Goal: Task Accomplishment & Management: Complete application form

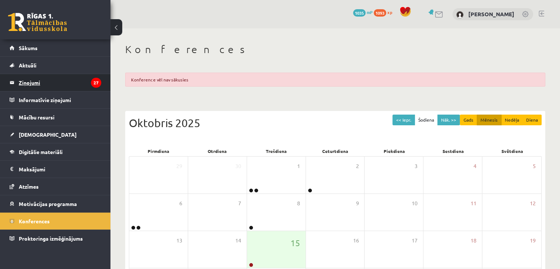
click at [52, 79] on legend "Ziņojumi 27" at bounding box center [60, 82] width 83 height 17
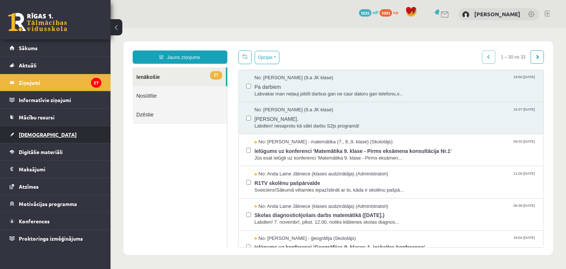
click at [41, 134] on link "[DEMOGRAPHIC_DATA]" at bounding box center [56, 134] width 92 height 17
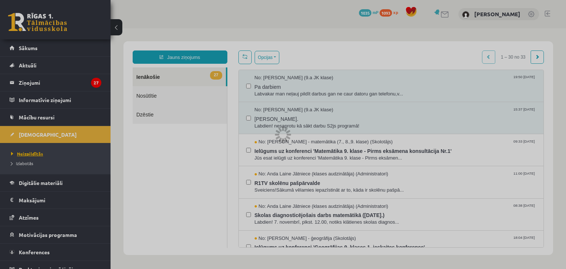
click at [44, 155] on link "Neizpildītās" at bounding box center [57, 153] width 92 height 7
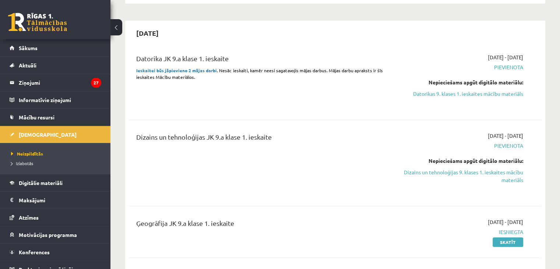
scroll to position [118, 0]
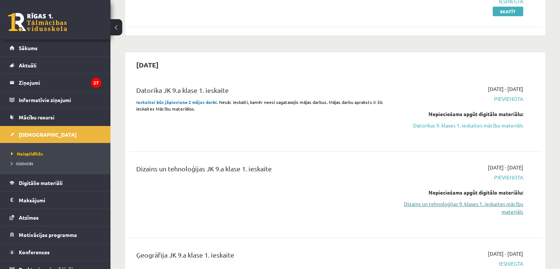
click at [490, 205] on link "Dizains un tehnoloģijas 9. klases 1. ieskaites mācību materiāls" at bounding box center [463, 207] width 122 height 15
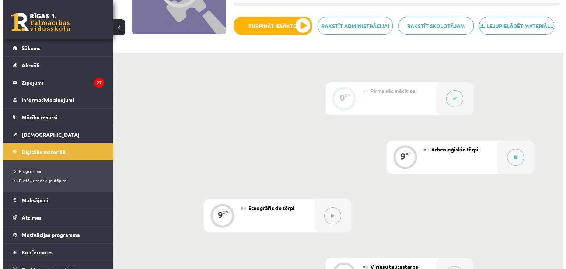
scroll to position [111, 0]
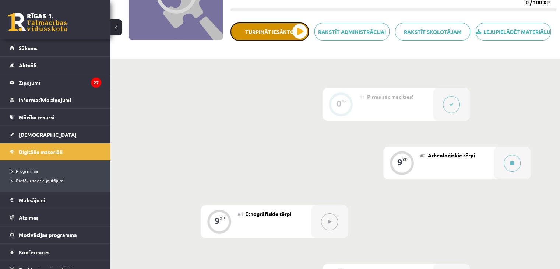
click at [260, 34] on button "Turpināt iesākto" at bounding box center [270, 31] width 78 height 18
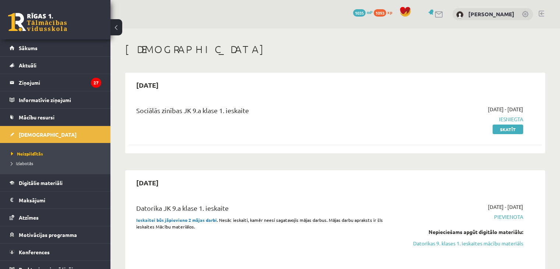
scroll to position [118, 0]
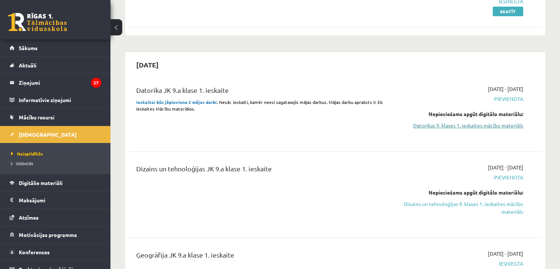
click at [485, 123] on link "Datorikas 9. klases 1. ieskaites mācību materiāls" at bounding box center [463, 126] width 122 height 8
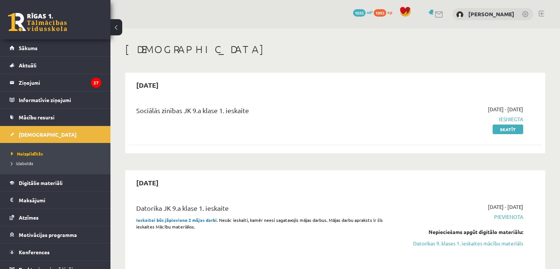
scroll to position [118, 0]
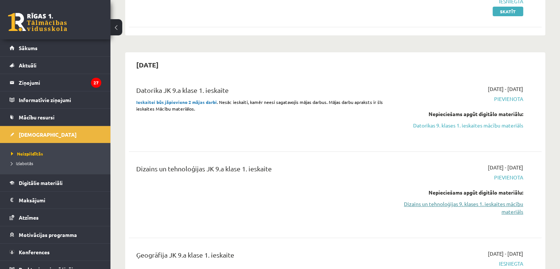
click at [471, 204] on link "Dizains un tehnoloģijas 9. klases 1. ieskaites mācību materiāls" at bounding box center [463, 207] width 122 height 15
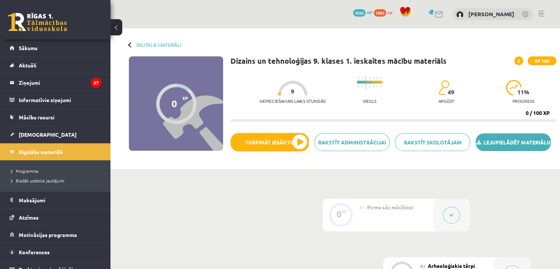
click at [499, 148] on link "Lejupielādēt materiālu" at bounding box center [513, 142] width 75 height 18
click at [475, 53] on div "Digitālie materiāli 0 XP XP 100 0 / 100 XP Dizains un tehnoloģijas 9. klases 1.…" at bounding box center [336, 98] width 450 height 141
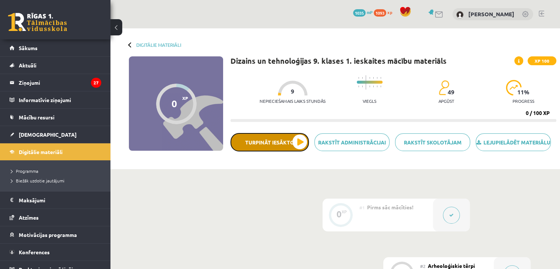
click at [268, 150] on button "Turpināt iesākto" at bounding box center [270, 142] width 78 height 18
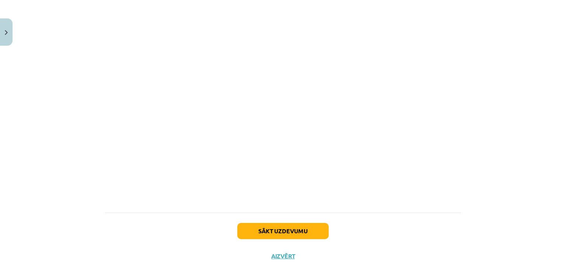
scroll to position [610, 0]
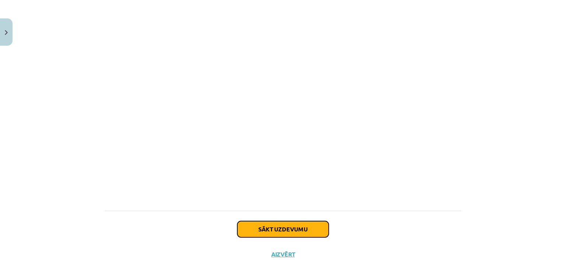
click at [286, 227] on button "Sākt uzdevumu" at bounding box center [282, 229] width 91 height 16
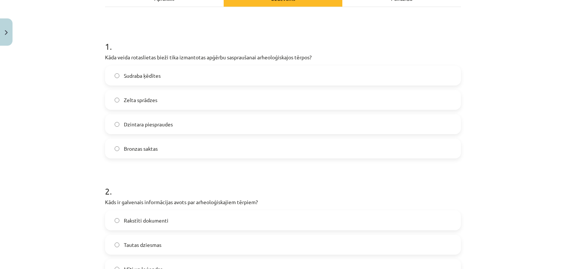
scroll to position [113, 0]
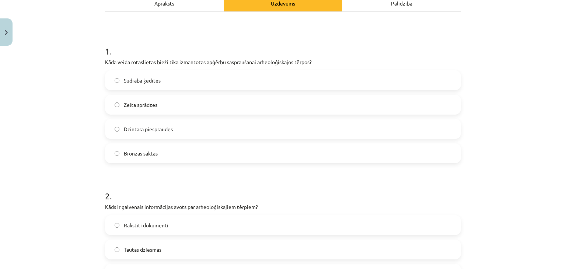
click at [111, 156] on label "Bronzas saktas" at bounding box center [283, 153] width 354 height 18
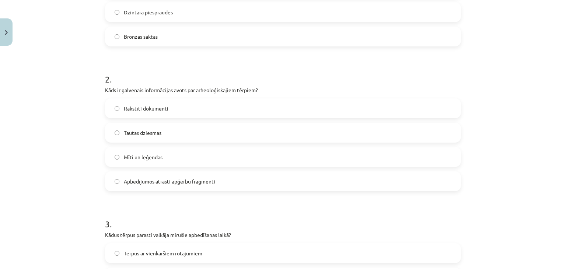
scroll to position [232, 0]
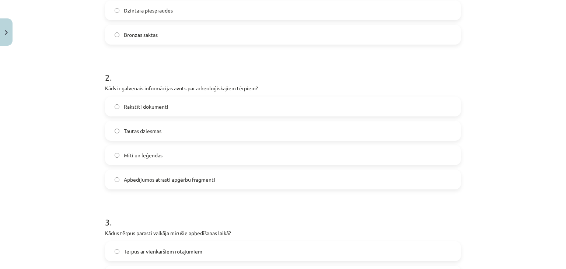
click at [117, 179] on label "Apbedījumos atrasti apģērbu fragmenti" at bounding box center [283, 179] width 354 height 18
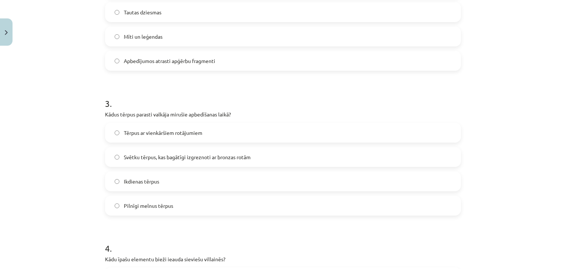
scroll to position [354, 0]
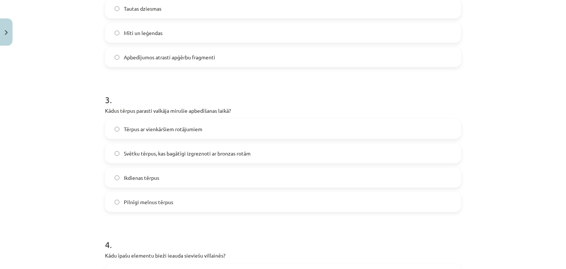
click at [111, 156] on label "Svētku tērpus, kas bagātīgi izgreznoti ar bronzas rotām" at bounding box center [283, 153] width 354 height 18
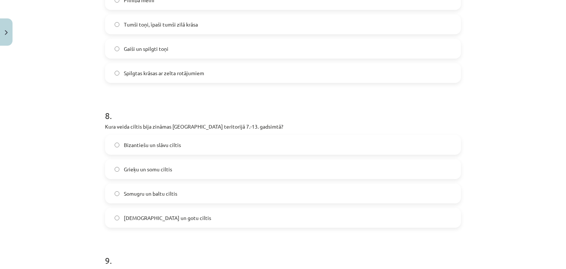
scroll to position [1066, 0]
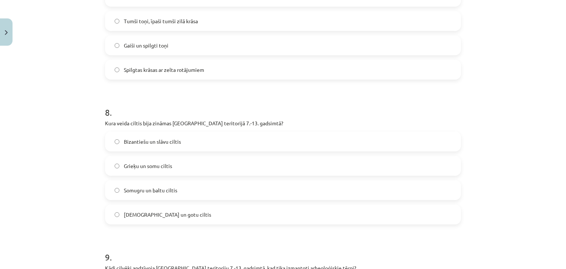
click at [111, 191] on label "Somugru un baltu ciltis" at bounding box center [283, 190] width 354 height 18
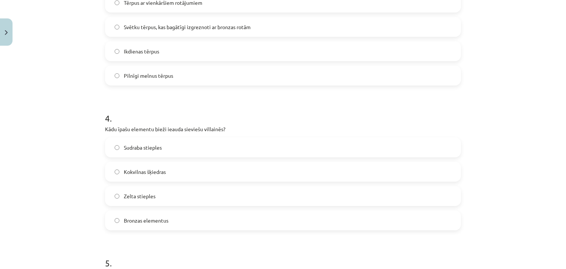
scroll to position [492, 0]
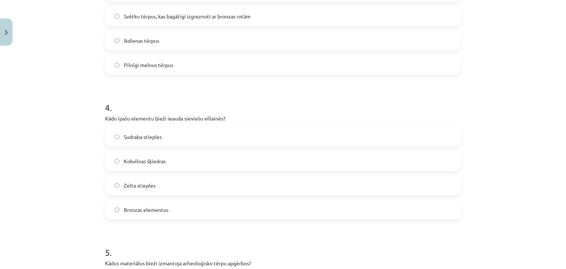
click at [118, 210] on label "Bronzas elementus" at bounding box center [283, 209] width 354 height 18
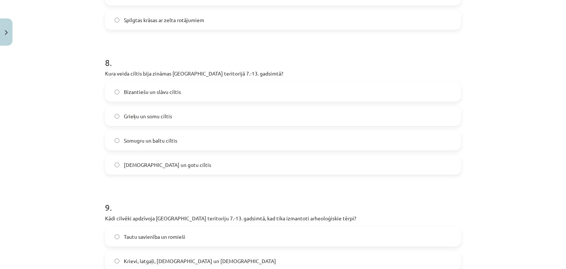
scroll to position [1251, 0]
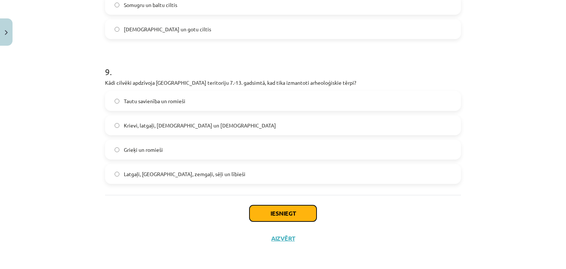
click at [289, 215] on button "Iesniegt" at bounding box center [282, 213] width 67 height 16
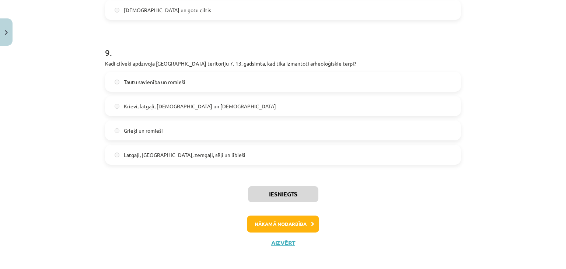
scroll to position [1275, 0]
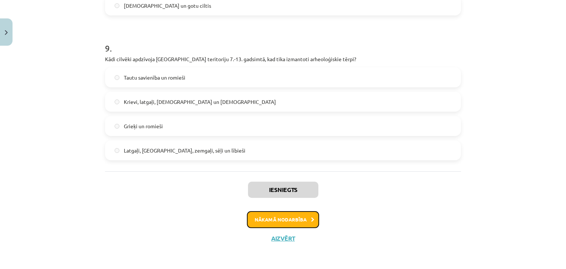
click at [279, 216] on button "Nākamā nodarbība" at bounding box center [283, 219] width 72 height 17
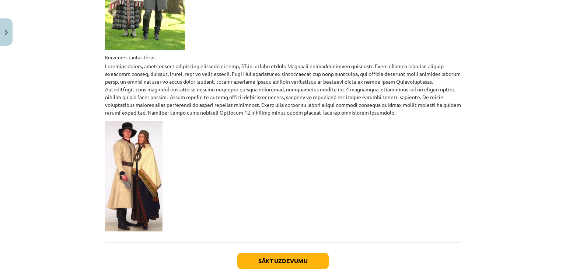
scroll to position [1175, 0]
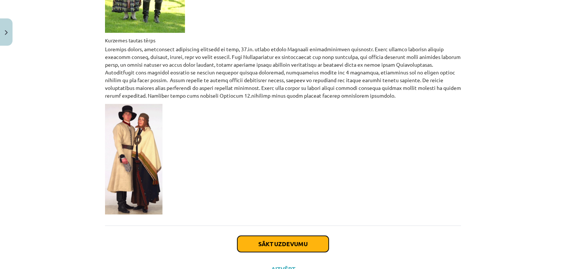
click at [280, 236] on button "Sākt uzdevumu" at bounding box center [282, 244] width 91 height 16
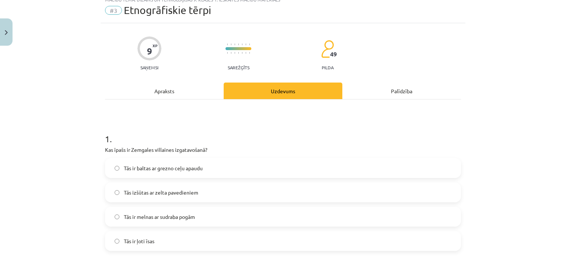
scroll to position [43, 0]
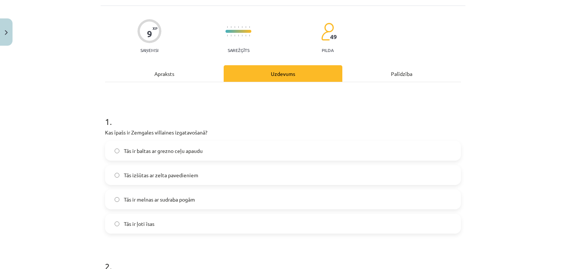
click at [111, 152] on label "Tās ir baltas ar grezno ceļu apaudu" at bounding box center [283, 151] width 354 height 18
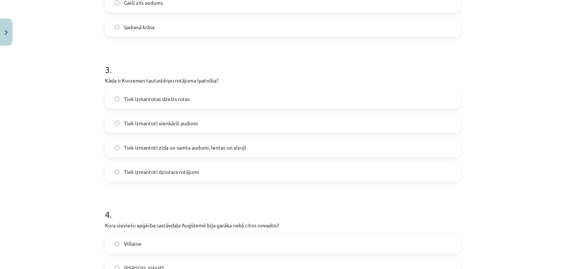
scroll to position [390, 0]
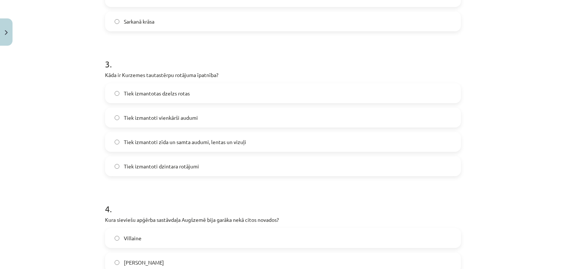
click at [110, 142] on label "Tiek izmantoti zīda un samta audumi, lentas un vizuļi" at bounding box center [283, 142] width 354 height 18
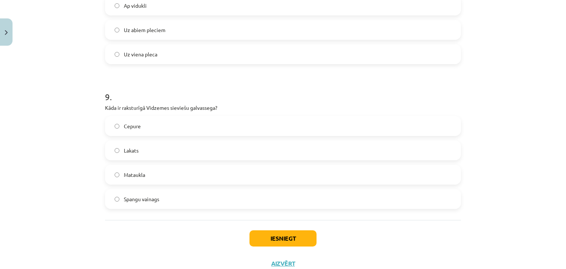
scroll to position [1243, 0]
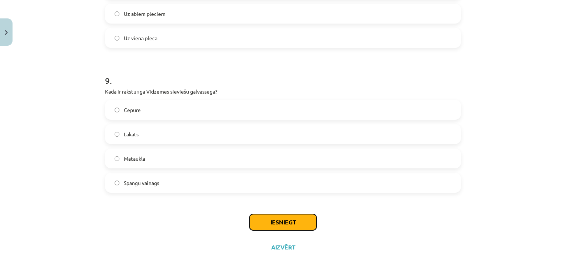
click at [272, 225] on button "Iesniegt" at bounding box center [282, 222] width 67 height 16
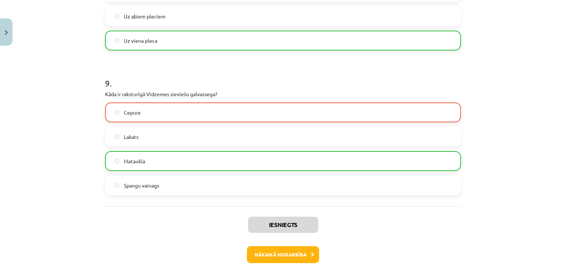
scroll to position [1275, 0]
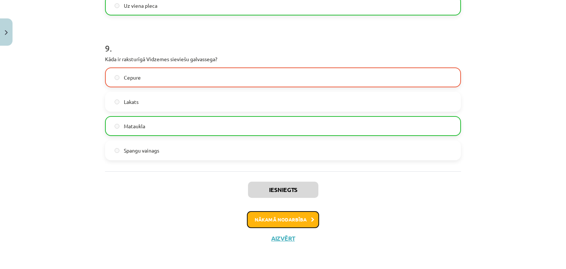
click at [297, 221] on button "Nākamā nodarbība" at bounding box center [283, 219] width 72 height 17
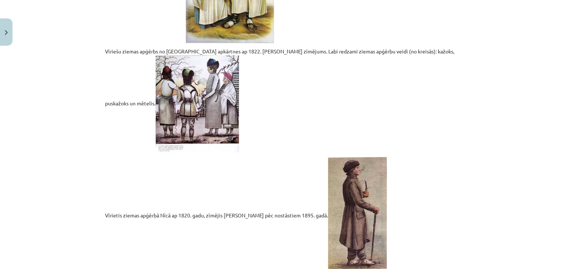
scroll to position [1572, 0]
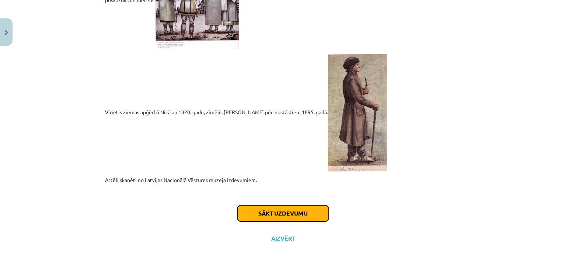
click at [265, 210] on button "Sākt uzdevumu" at bounding box center [282, 213] width 91 height 16
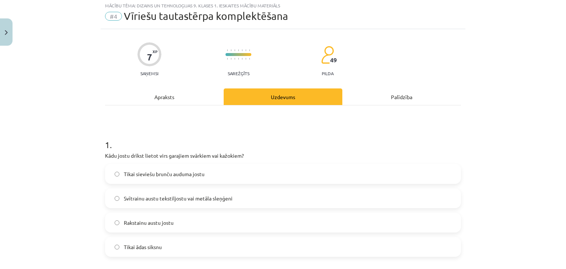
scroll to position [18, 0]
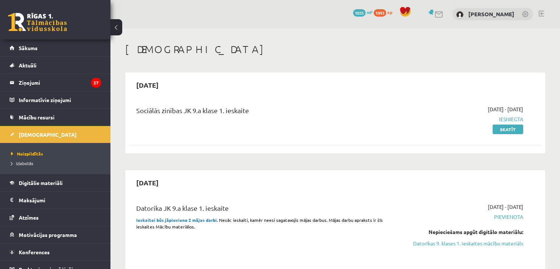
scroll to position [118, 0]
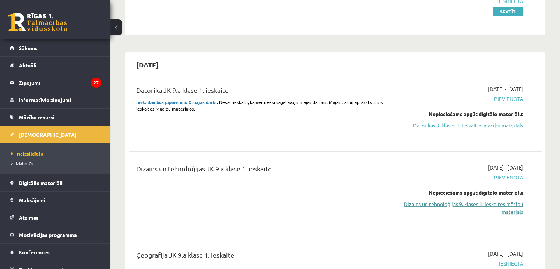
click at [486, 204] on link "Dizains un tehnoloģijas 9. klases 1. ieskaites mācību materiāls" at bounding box center [463, 207] width 122 height 15
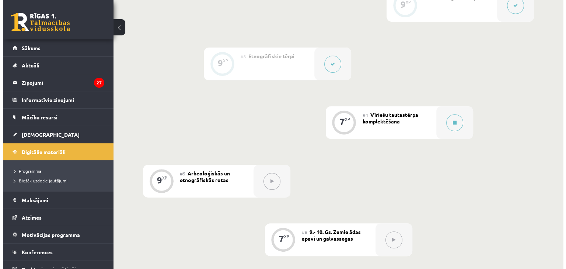
scroll to position [272, 0]
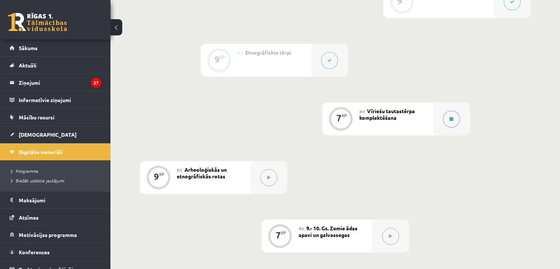
click at [450, 121] on icon at bounding box center [452, 119] width 4 height 4
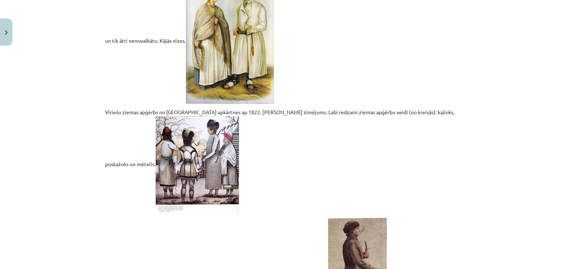
scroll to position [1546, 0]
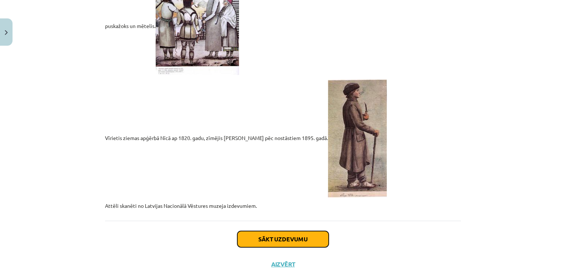
click at [274, 236] on button "Sākt uzdevumu" at bounding box center [282, 239] width 91 height 16
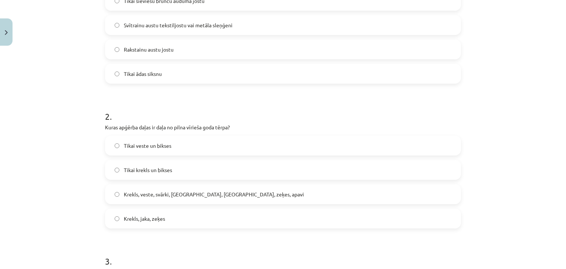
scroll to position [197, 0]
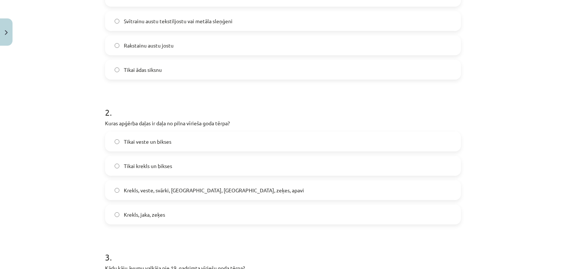
click at [109, 189] on label "Krekls, veste, svārki, cepure, josta, zeķes, apavi" at bounding box center [283, 190] width 354 height 18
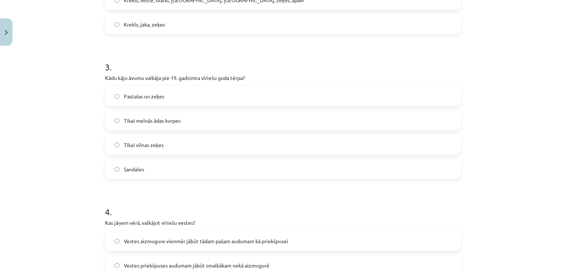
scroll to position [393, 0]
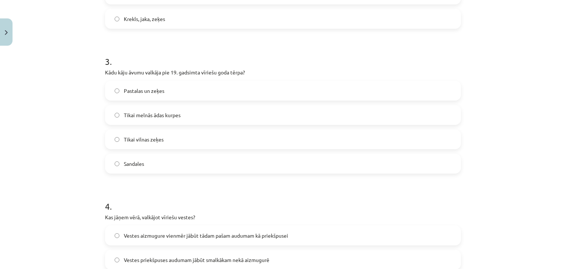
click at [117, 89] on label "Pastalas un zeķes" at bounding box center [283, 90] width 354 height 18
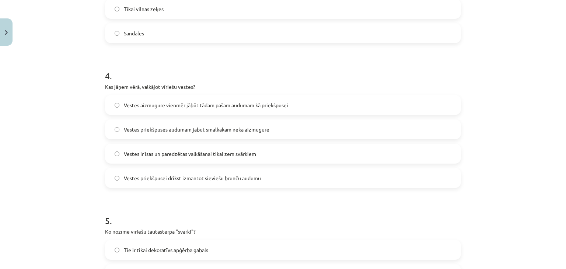
scroll to position [526, 0]
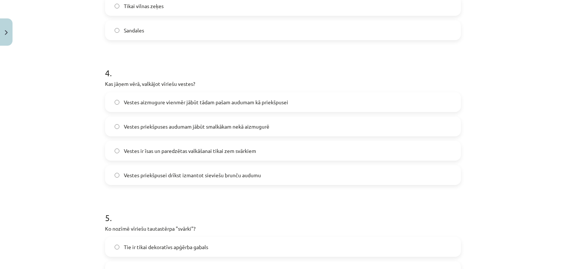
click at [113, 123] on label "Vestes priekšpuses audumam jābūt smalkākam nekā aizmugurē" at bounding box center [283, 126] width 354 height 18
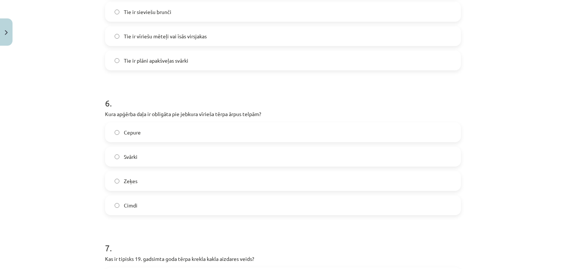
scroll to position [793, 0]
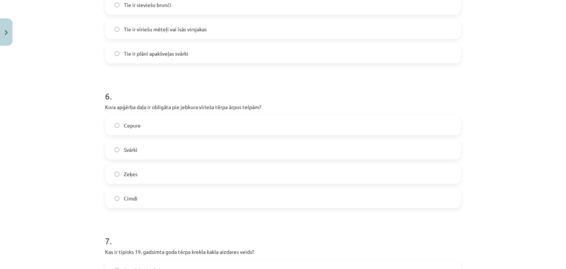
click at [119, 126] on label "Cepure" at bounding box center [283, 125] width 354 height 18
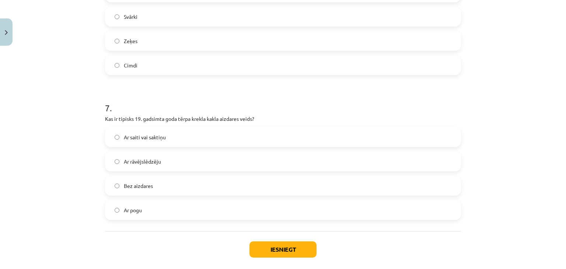
scroll to position [929, 0]
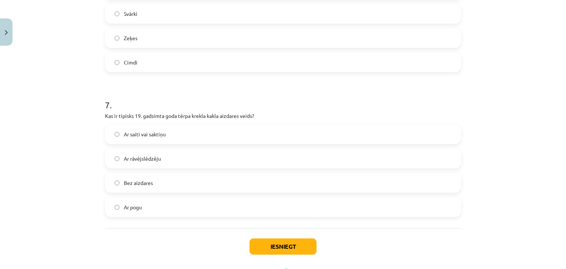
click at [112, 137] on label "Ar saiti vai saktiņu" at bounding box center [283, 134] width 354 height 18
click at [279, 241] on button "Iesniegt" at bounding box center [282, 246] width 67 height 16
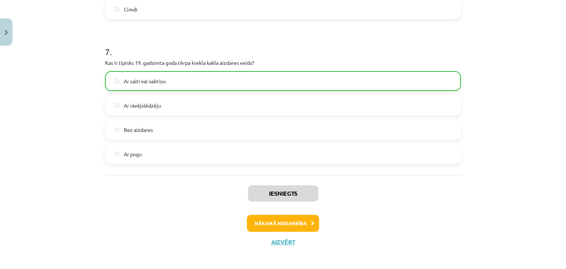
scroll to position [985, 0]
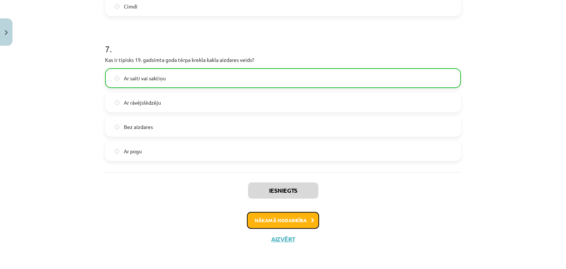
click at [286, 220] on button "Nākamā nodarbība" at bounding box center [283, 220] width 72 height 17
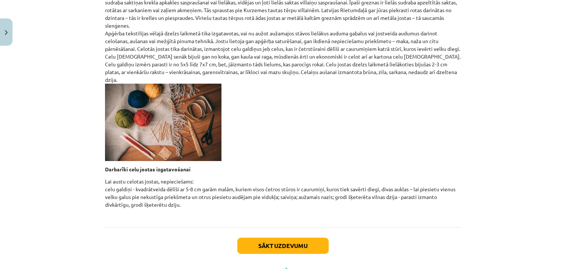
scroll to position [267, 0]
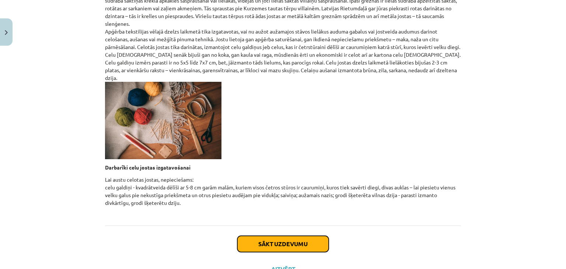
click at [282, 238] on button "Sākt uzdevumu" at bounding box center [282, 244] width 91 height 16
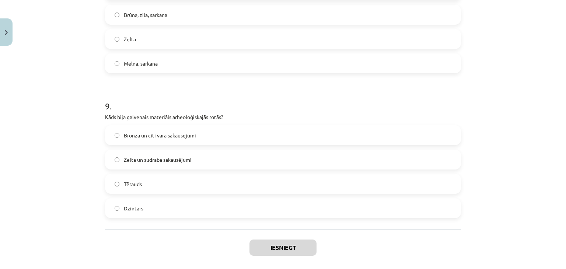
scroll to position [1228, 0]
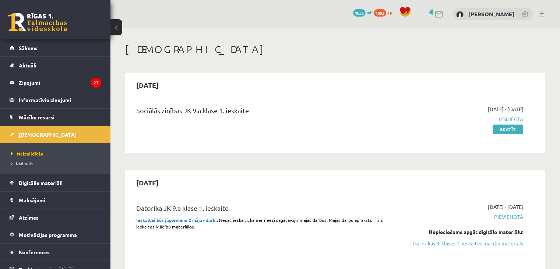
scroll to position [118, 0]
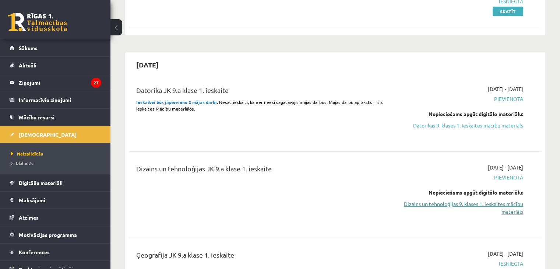
click at [478, 204] on link "Dizains un tehnoloģijas 9. klases 1. ieskaites mācību materiāls" at bounding box center [463, 207] width 122 height 15
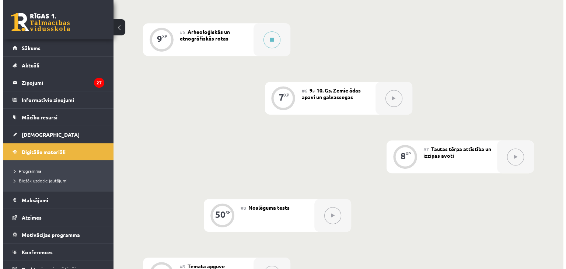
scroll to position [411, 0]
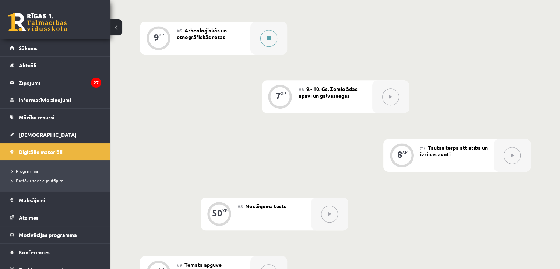
click at [270, 41] on icon at bounding box center [269, 38] width 4 height 4
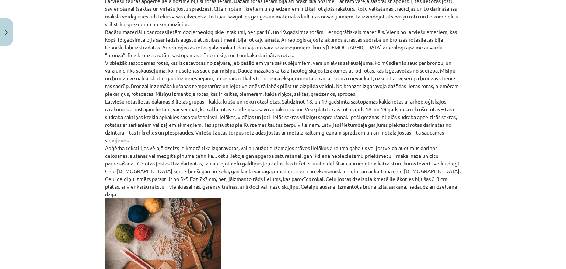
scroll to position [290, 0]
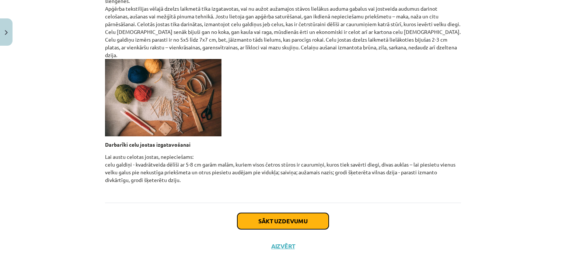
click at [296, 213] on button "Sākt uzdevumu" at bounding box center [282, 221] width 91 height 16
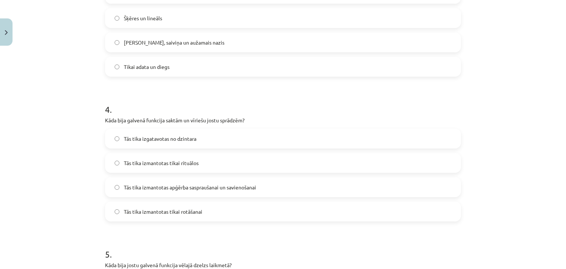
scroll to position [500, 0]
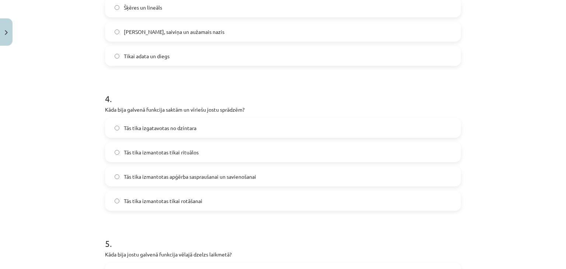
click at [111, 177] on label "Tās tika izmantotas apģērba saspraušanai un savienošanai" at bounding box center [283, 176] width 354 height 18
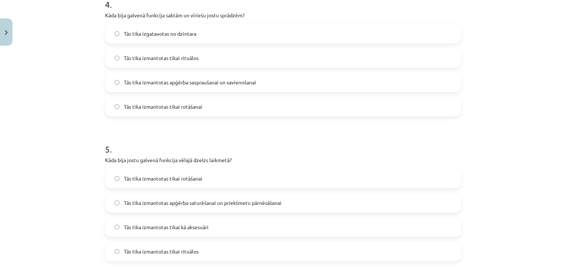
scroll to position [605, 0]
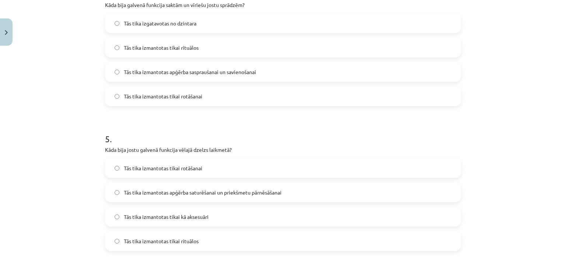
click at [109, 169] on label "Tās tika izmantotas tikai rotāšanai" at bounding box center [283, 168] width 354 height 18
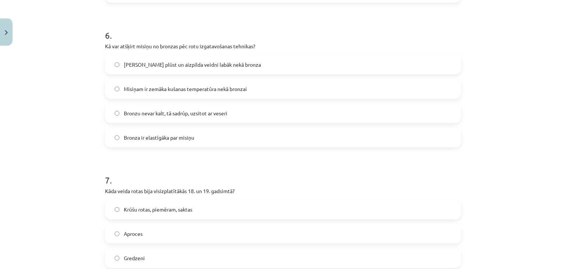
scroll to position [852, 0]
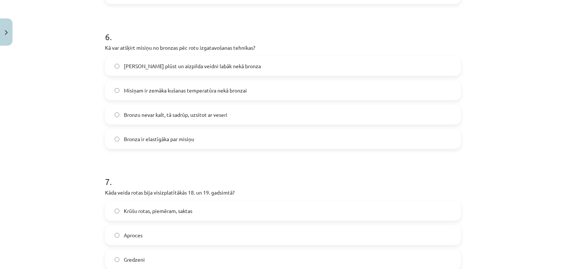
click at [207, 119] on label "Bronzu nevar kalt, tā sadrūp, uzsitot ar veseri" at bounding box center [283, 114] width 354 height 18
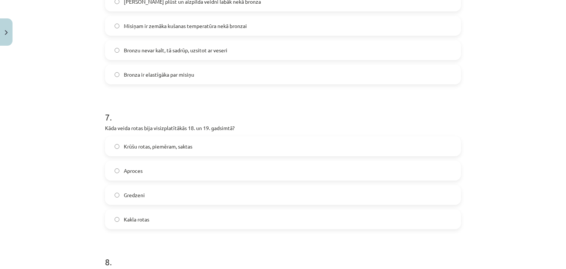
scroll to position [941, 0]
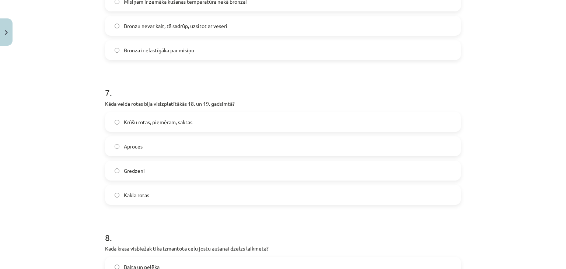
click at [112, 128] on label "Krūšu rotas, piemēram, saktas" at bounding box center [283, 122] width 354 height 18
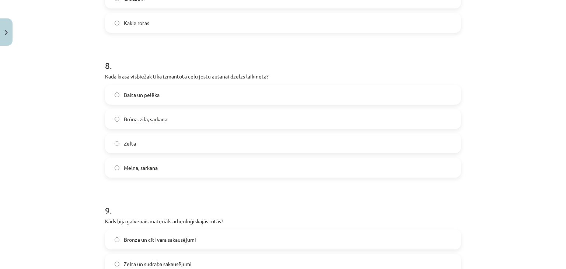
scroll to position [1116, 0]
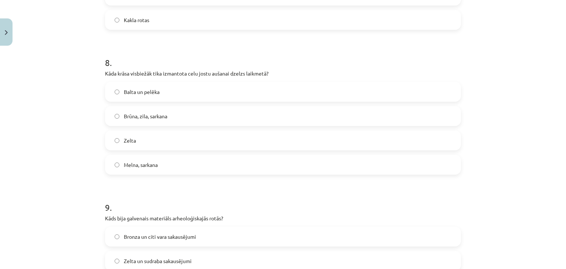
click at [109, 114] on label "Brūna, zila, sarkana" at bounding box center [283, 116] width 354 height 18
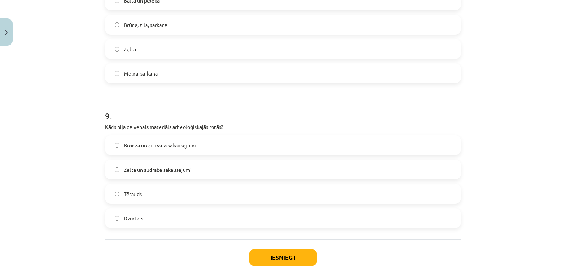
scroll to position [1209, 0]
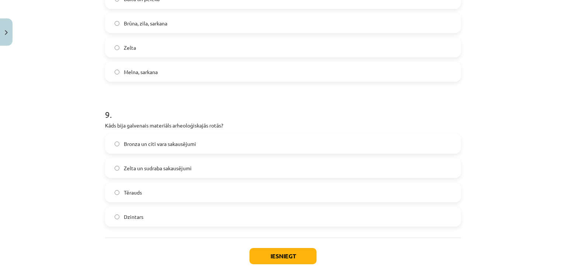
click at [114, 146] on label "Bronza un citi vara sakausējumi" at bounding box center [283, 144] width 354 height 18
click at [280, 257] on button "Iesniegt" at bounding box center [282, 256] width 67 height 16
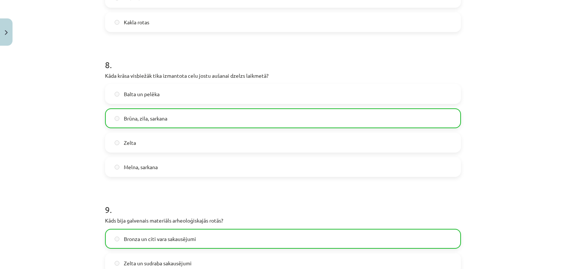
scroll to position [1275, 0]
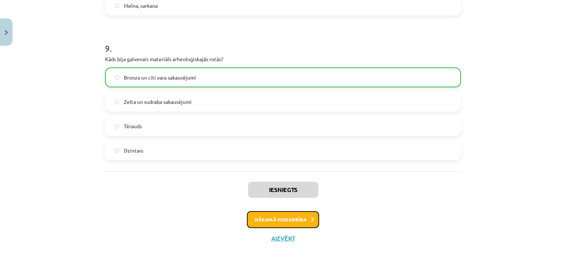
click at [280, 218] on button "Nākamā nodarbība" at bounding box center [283, 219] width 72 height 17
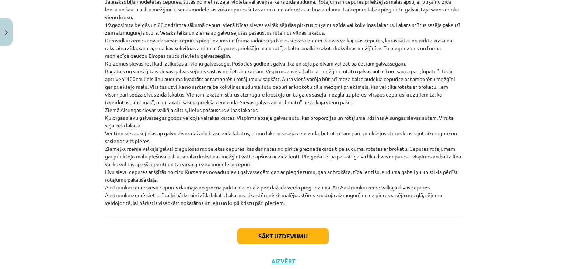
scroll to position [1692, 0]
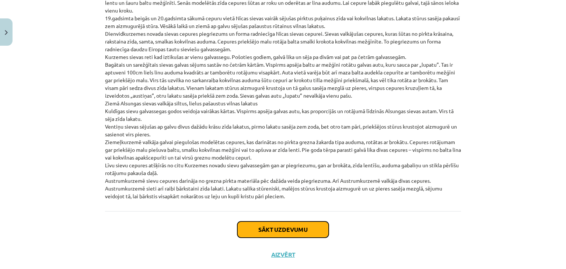
click at [293, 221] on button "Sākt uzdevumu" at bounding box center [282, 229] width 91 height 16
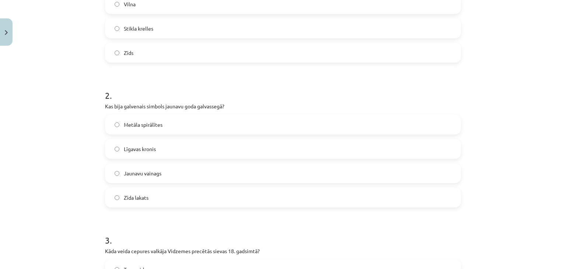
scroll to position [0, 0]
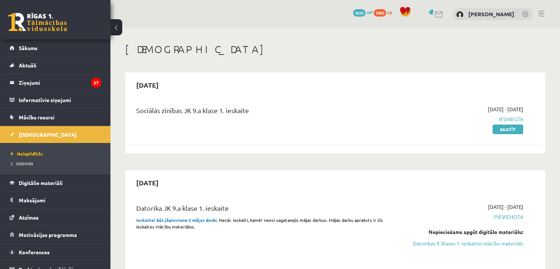
scroll to position [118, 0]
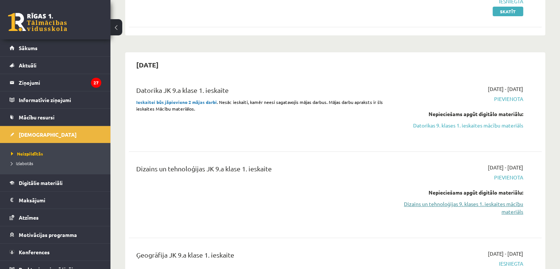
click at [502, 202] on link "Dizains un tehnoloģijas 9. klases 1. ieskaites mācību materiāls" at bounding box center [463, 207] width 122 height 15
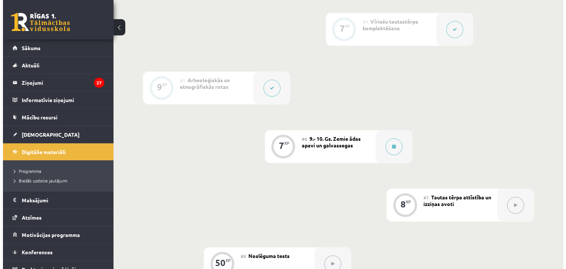
scroll to position [366, 0]
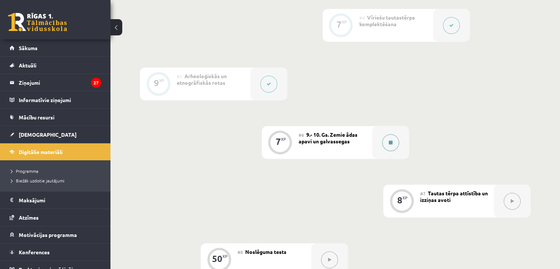
click at [389, 145] on icon at bounding box center [391, 142] width 4 height 4
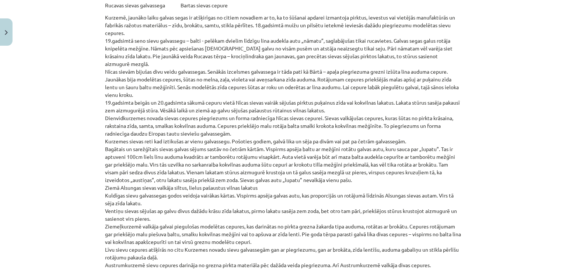
scroll to position [1692, 0]
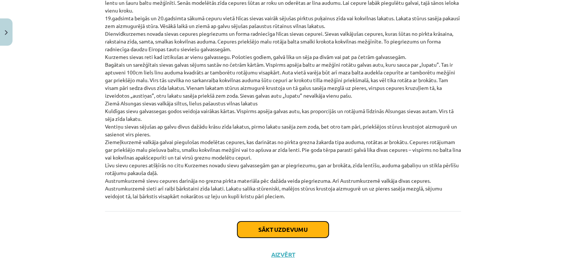
click at [283, 221] on button "Sākt uzdevumu" at bounding box center [282, 229] width 91 height 16
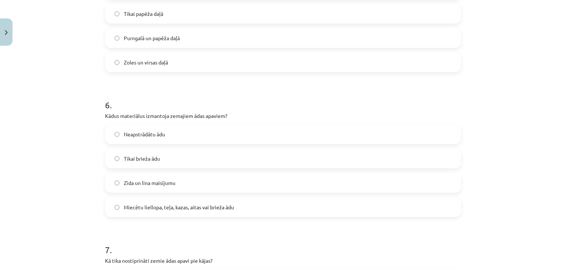
scroll to position [788, 0]
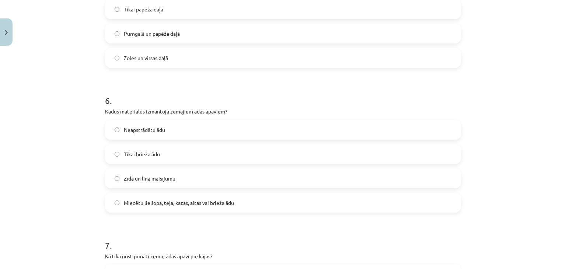
click at [111, 200] on label "Miecētu liellopa, teļa, kazas, aitas vai brieža ādu" at bounding box center [283, 202] width 354 height 18
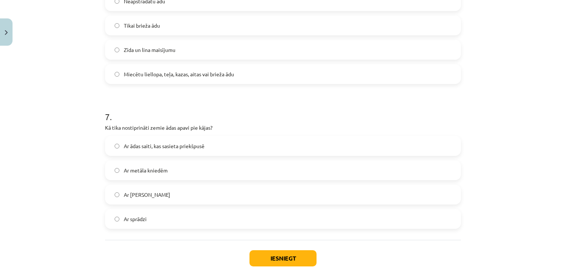
scroll to position [918, 0]
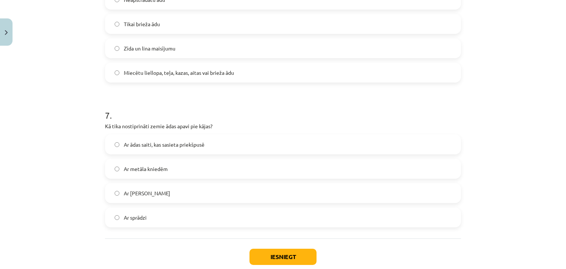
click at [115, 146] on label "Ar ādas saiti, kas sasieta priekšpusē" at bounding box center [283, 144] width 354 height 18
click at [294, 252] on button "Iesniegt" at bounding box center [282, 257] width 67 height 16
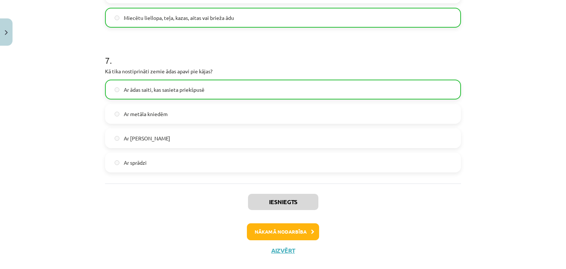
scroll to position [983, 0]
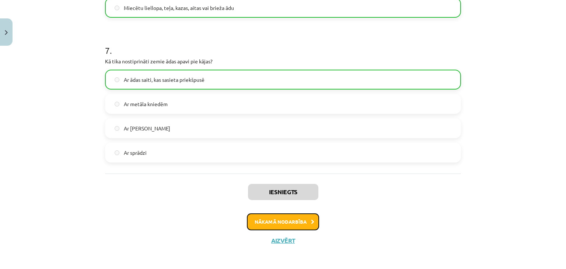
click at [293, 218] on button "Nākamā nodarbība" at bounding box center [283, 221] width 72 height 17
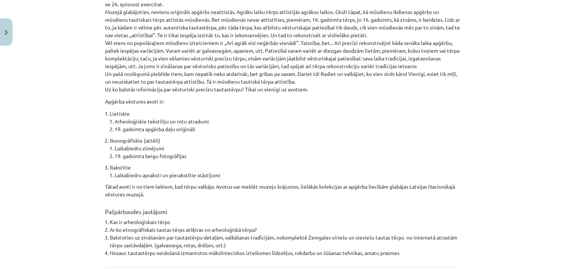
scroll to position [529, 0]
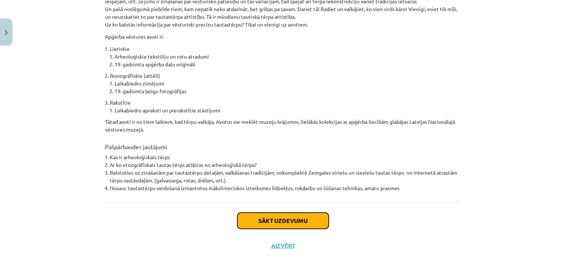
click at [289, 216] on button "Sākt uzdevumu" at bounding box center [282, 221] width 91 height 16
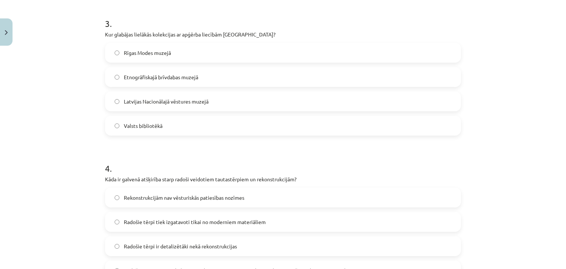
scroll to position [18, 0]
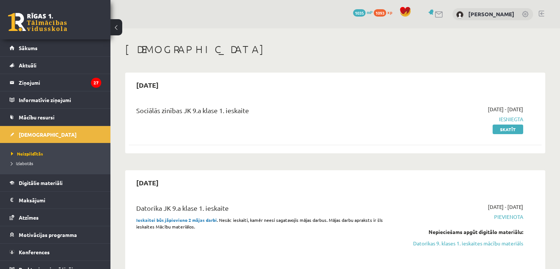
scroll to position [118, 0]
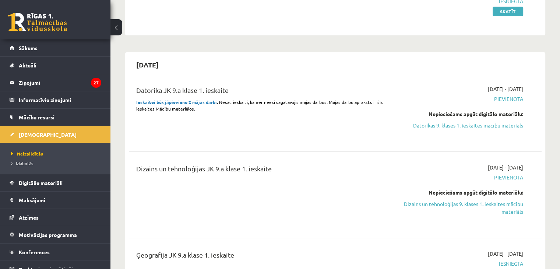
drag, startPoint x: 480, startPoint y: 205, endPoint x: 308, endPoint y: 39, distance: 239.0
click at [480, 205] on link "Dizains un tehnoloģijas 9. klases 1. ieskaites mācību materiāls" at bounding box center [463, 207] width 122 height 15
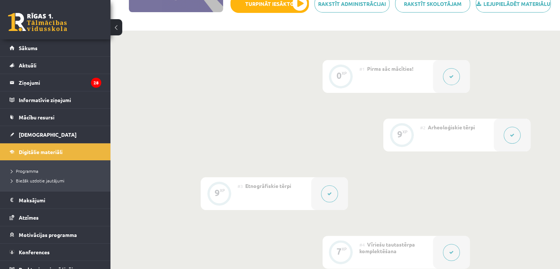
scroll to position [35, 0]
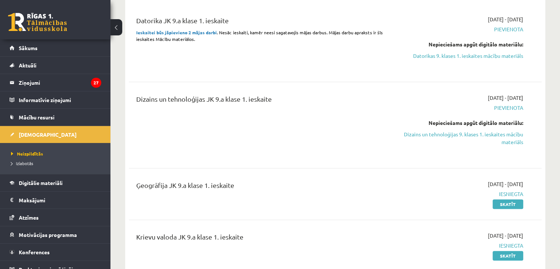
scroll to position [164, 0]
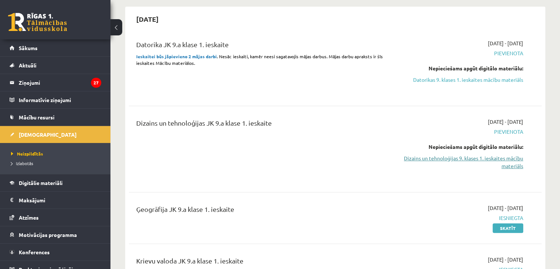
click at [404, 157] on link "Dizains un tehnoloģijas 9. klases 1. ieskaites mācību materiāls" at bounding box center [463, 161] width 122 height 15
click at [427, 156] on link "Dizains un tehnoloģijas 9. klases 1. ieskaites mācību materiāls" at bounding box center [463, 161] width 122 height 15
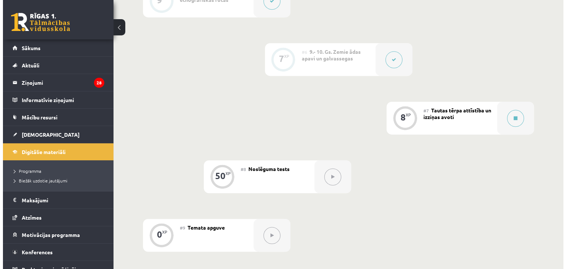
scroll to position [451, 0]
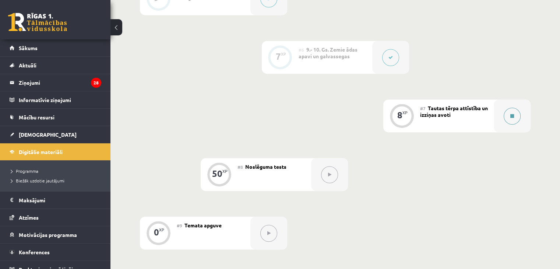
click at [509, 123] on button at bounding box center [512, 116] width 17 height 17
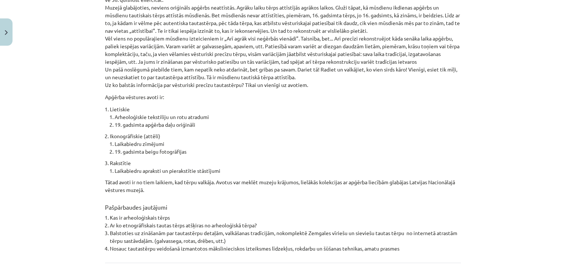
scroll to position [529, 0]
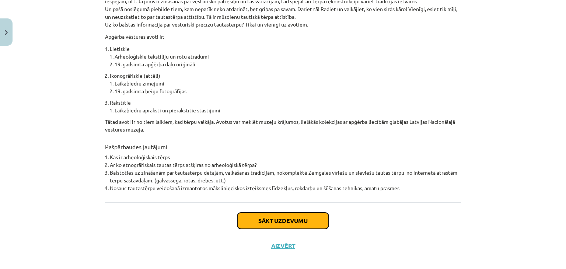
click at [299, 220] on button "Sākt uzdevumu" at bounding box center [282, 221] width 91 height 16
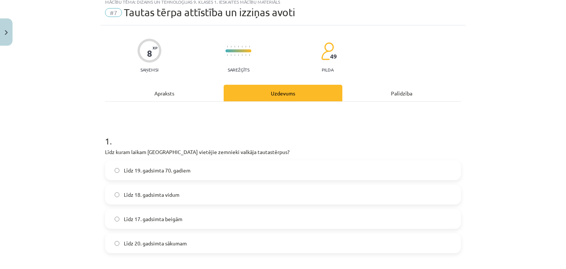
scroll to position [18, 0]
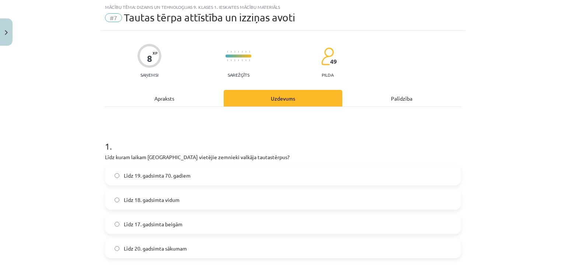
click at [111, 173] on label "Līdz 19. gadsimta 70. gadiem" at bounding box center [283, 175] width 354 height 18
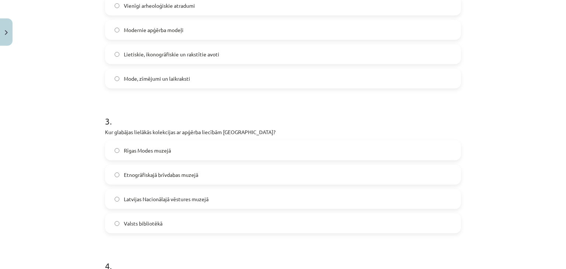
scroll to position [336, 0]
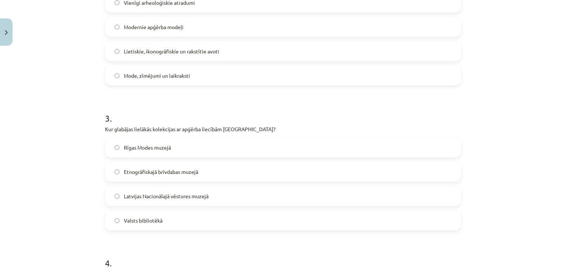
click at [124, 195] on span "Latvijas Nacionālajā vēstures muzejā" at bounding box center [166, 196] width 85 height 8
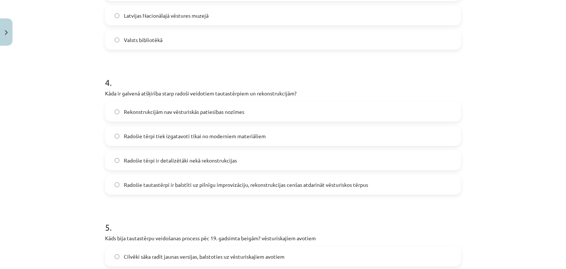
scroll to position [523, 0]
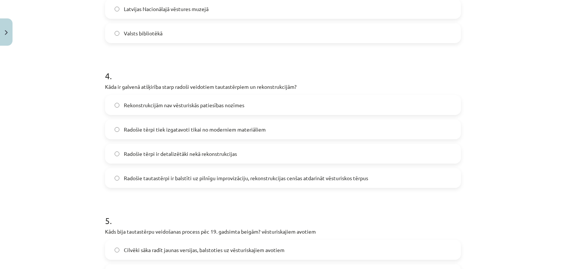
click at [111, 178] on label "Radošie tautastērpi ir balstīti uz pilnīgu improvizāciju, rekonstrukcijas cenša…" at bounding box center [283, 178] width 354 height 18
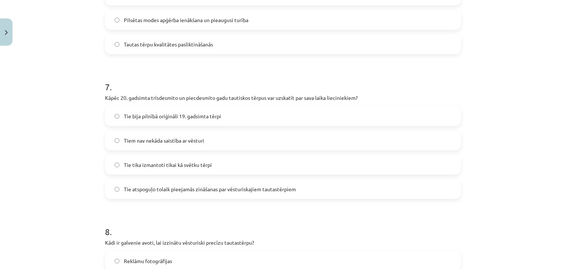
scroll to position [1107, 0]
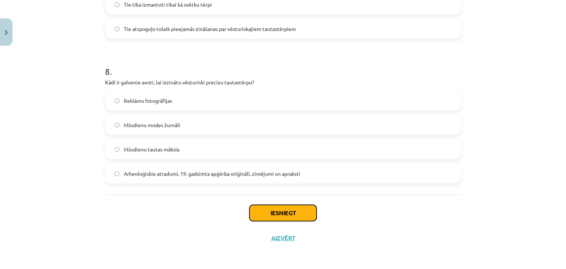
click at [290, 216] on button "Iesniegt" at bounding box center [282, 213] width 67 height 16
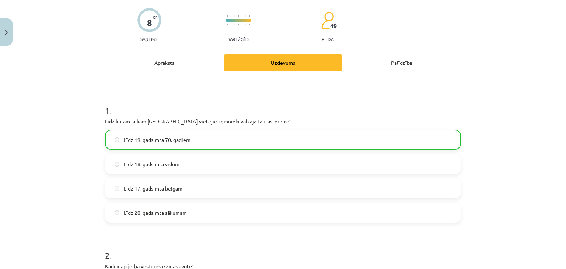
scroll to position [0, 0]
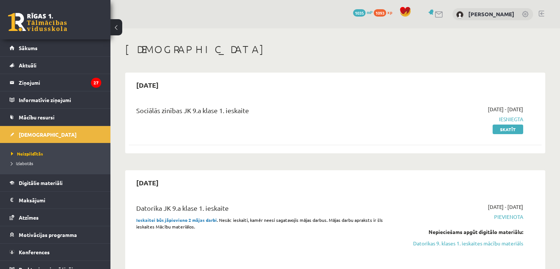
scroll to position [164, 0]
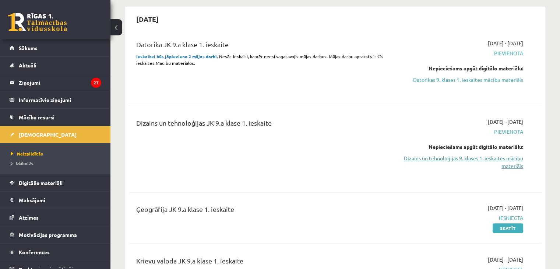
click at [494, 158] on link "Dizains un tehnoloģijas 9. klases 1. ieskaites mācību materiāls" at bounding box center [463, 161] width 122 height 15
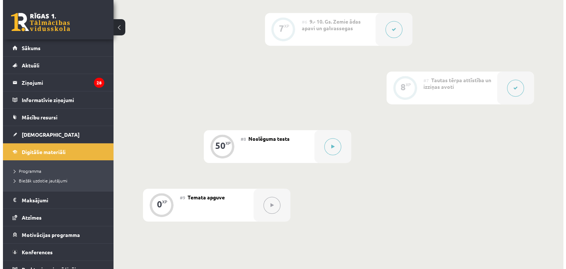
scroll to position [482, 0]
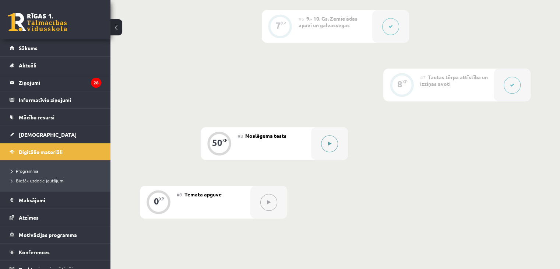
click at [327, 152] on button at bounding box center [329, 143] width 17 height 17
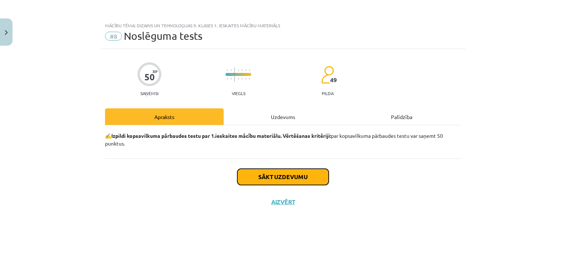
click at [290, 180] on button "Sākt uzdevumu" at bounding box center [282, 177] width 91 height 16
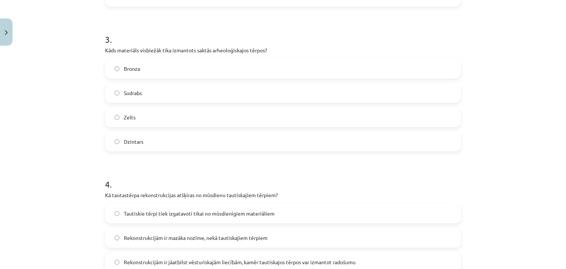
scroll to position [417, 0]
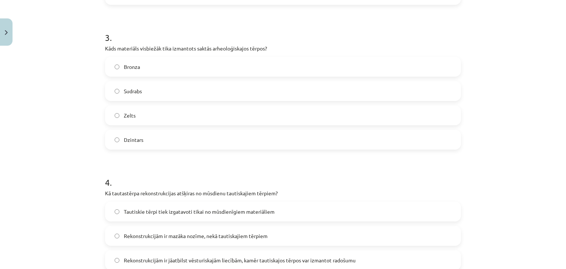
click at [111, 68] on label "Bronza" at bounding box center [283, 66] width 354 height 18
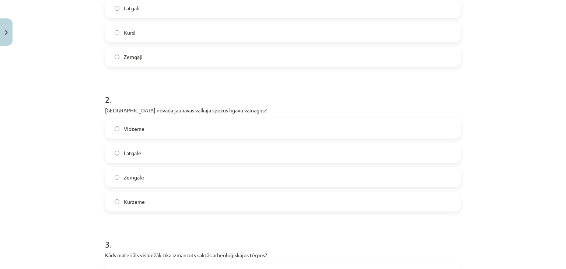
scroll to position [212, 0]
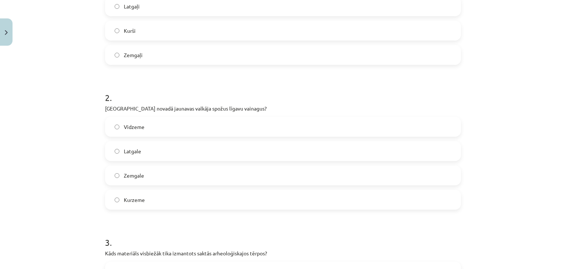
click at [110, 201] on label "Kurzeme" at bounding box center [283, 200] width 354 height 18
click at [116, 198] on label "Kurzeme" at bounding box center [283, 200] width 354 height 18
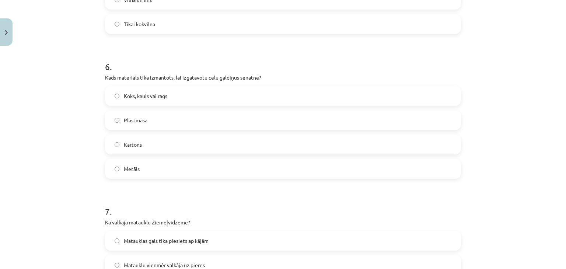
scroll to position [834, 0]
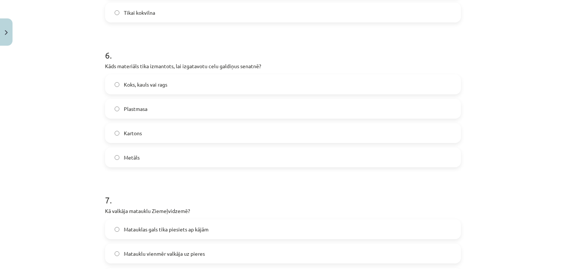
click at [113, 89] on label "Koks, kauls vai rags" at bounding box center [283, 84] width 354 height 18
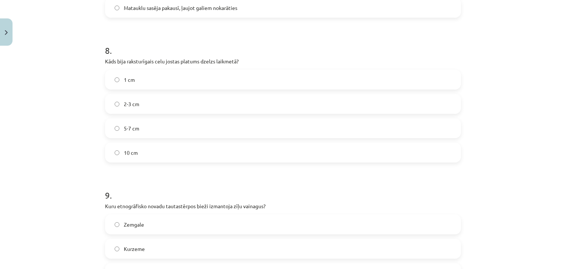
scroll to position [1040, 0]
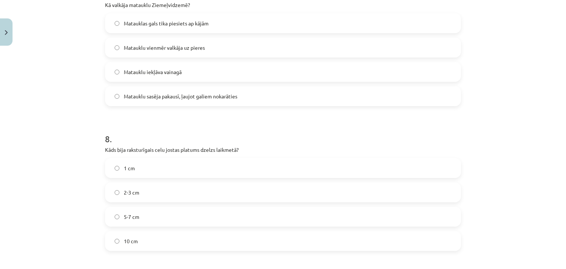
click at [106, 194] on label "2-3 cm" at bounding box center [283, 192] width 354 height 18
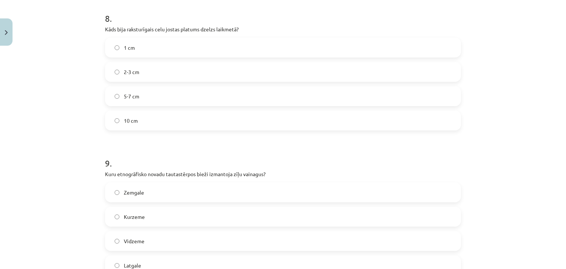
scroll to position [1174, 0]
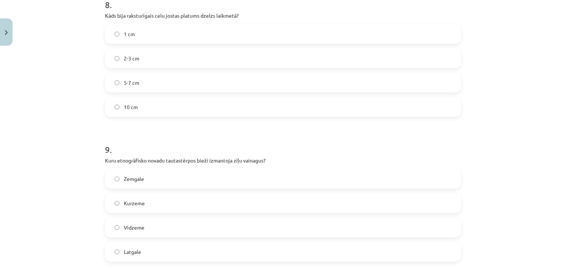
click at [118, 249] on label "Latgale" at bounding box center [283, 251] width 354 height 18
click at [192, 216] on div "Zemgale Kurzeme Vidzeme Latgale" at bounding box center [283, 215] width 356 height 93
click at [190, 222] on label "Vidzeme" at bounding box center [283, 227] width 354 height 18
click at [116, 251] on label "Latgale" at bounding box center [283, 251] width 354 height 18
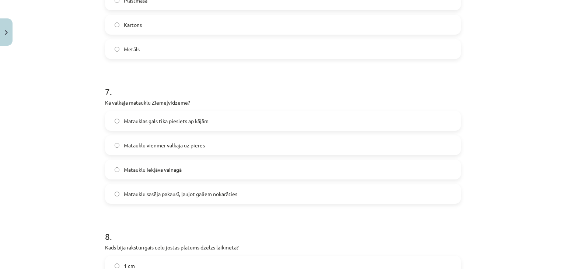
scroll to position [936, 0]
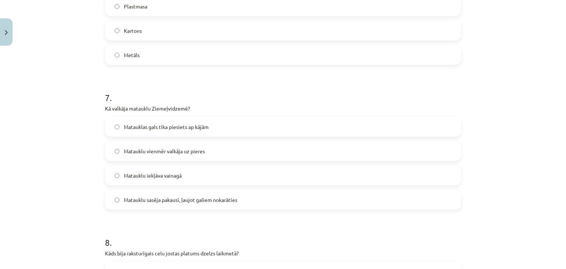
click at [111, 202] on label "Matauklu sasēja pakausī, ļaujot galiem nokarāties" at bounding box center [283, 200] width 354 height 18
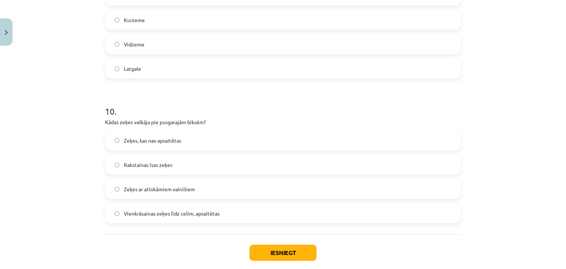
scroll to position [1396, 0]
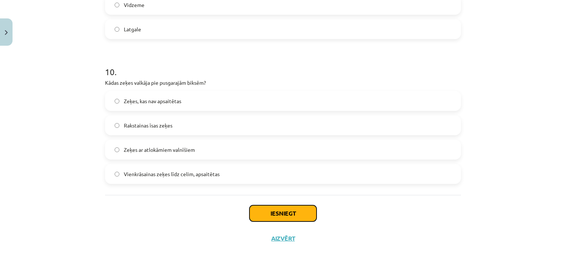
click at [298, 216] on button "Iesniegt" at bounding box center [282, 213] width 67 height 16
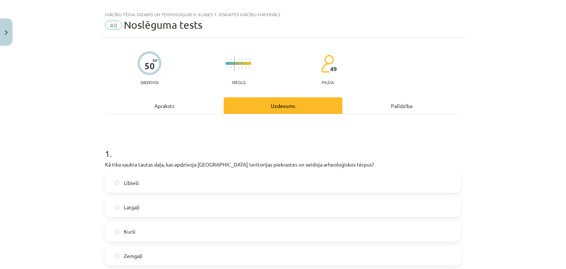
scroll to position [0, 0]
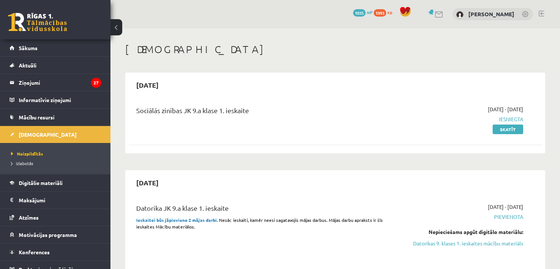
scroll to position [164, 0]
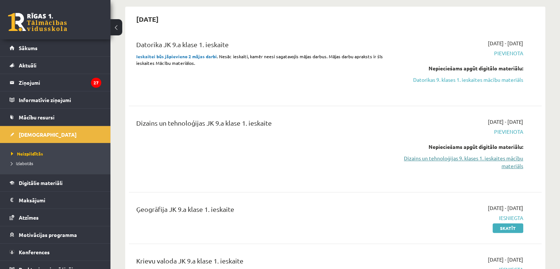
click at [494, 154] on link "Dizains un tehnoloģijas 9. klases 1. ieskaites mācību materiāls" at bounding box center [463, 161] width 122 height 15
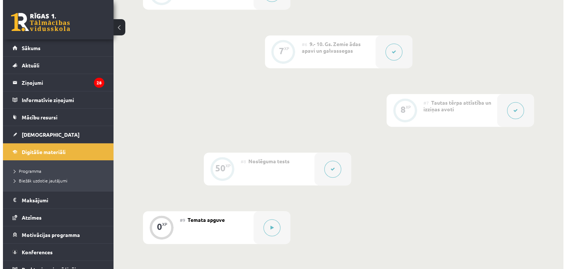
scroll to position [476, 0]
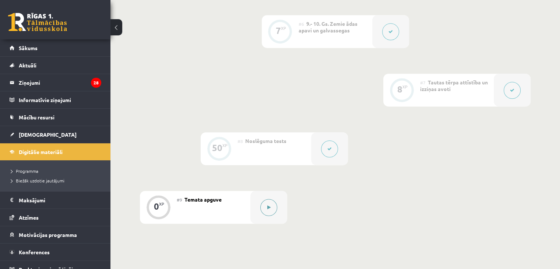
click at [264, 216] on button at bounding box center [269, 207] width 17 height 17
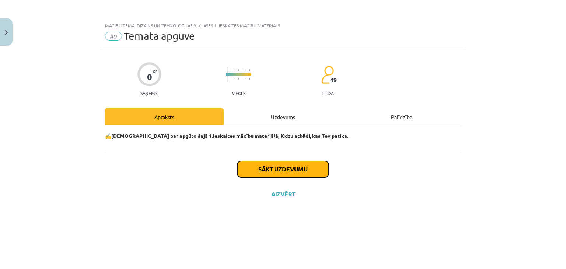
click at [306, 167] on button "Sākt uzdevumu" at bounding box center [282, 169] width 91 height 16
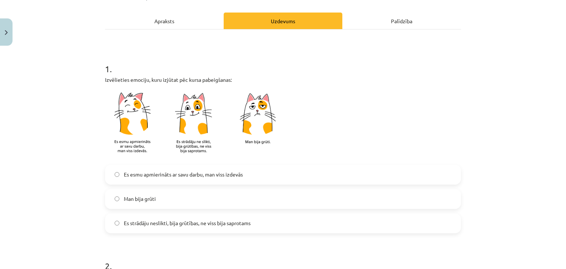
scroll to position [101, 0]
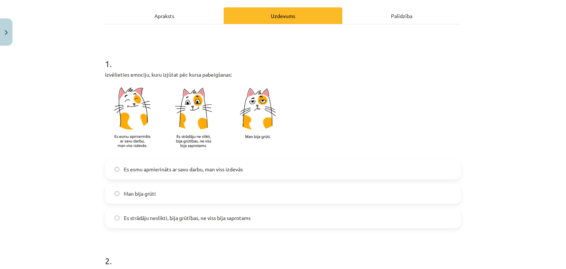
click at [191, 143] on img at bounding box center [197, 119] width 184 height 72
click at [111, 217] on label "Es strādāju neslikti, bija grūtības, ne viss bija saprotams" at bounding box center [283, 218] width 354 height 18
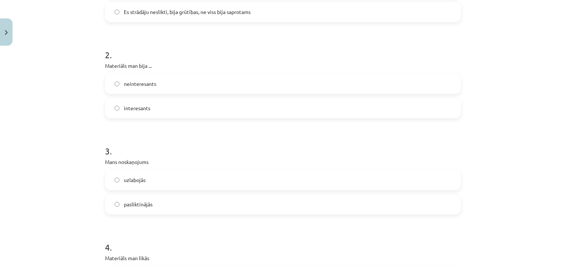
scroll to position [308, 0]
click at [116, 182] on label "uzlabojās" at bounding box center [283, 179] width 354 height 18
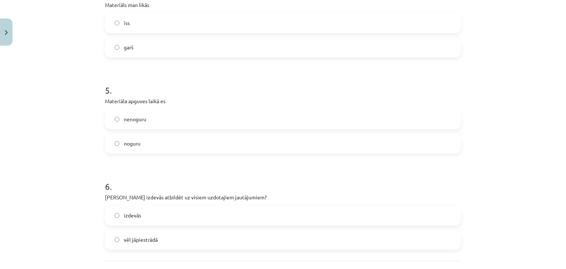
scroll to position [573, 0]
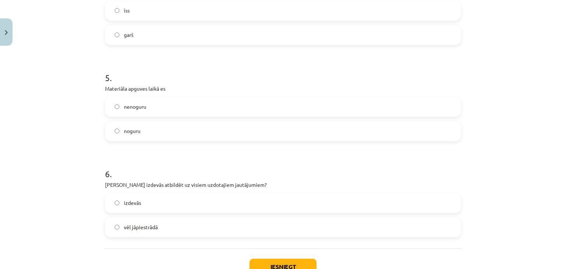
click at [114, 230] on label "vēl jāpiestrādā" at bounding box center [283, 227] width 354 height 18
click at [299, 264] on button "Iesniegt" at bounding box center [282, 267] width 67 height 16
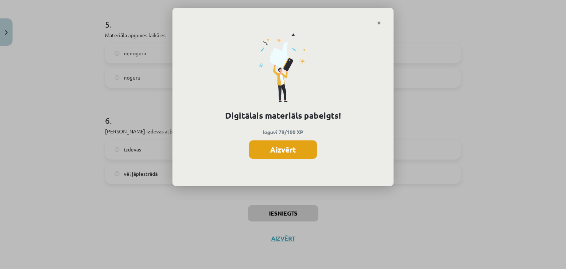
click at [279, 150] on button "Aizvērt" at bounding box center [283, 149] width 68 height 18
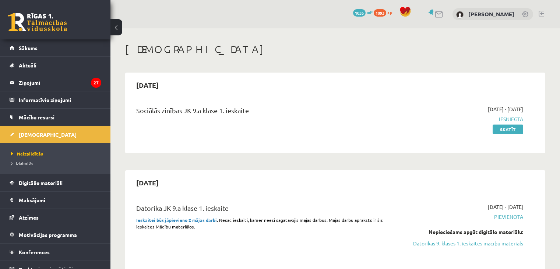
scroll to position [164, 0]
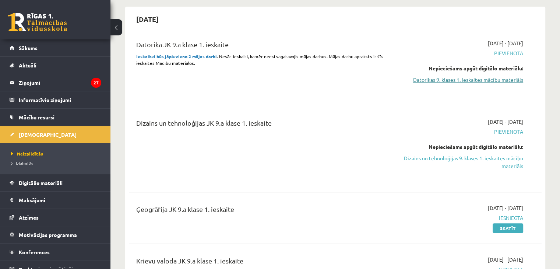
click at [464, 77] on link "Datorikas 9. klases 1. ieskaites mācību materiāls" at bounding box center [463, 80] width 122 height 8
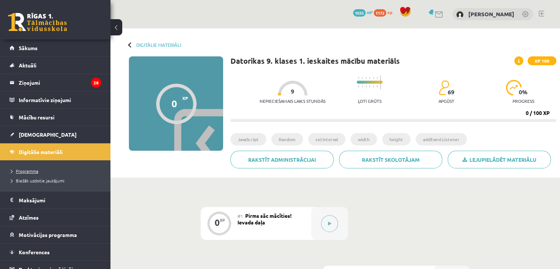
click at [39, 170] on link "Programma" at bounding box center [57, 171] width 92 height 7
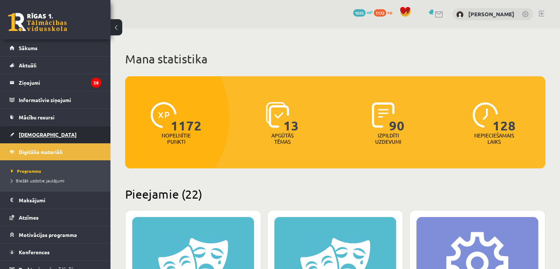
click at [60, 130] on link "[DEMOGRAPHIC_DATA]" at bounding box center [56, 134] width 92 height 17
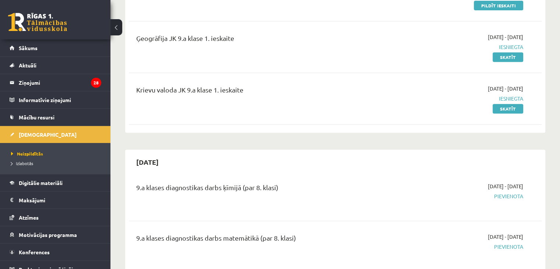
scroll to position [236, 0]
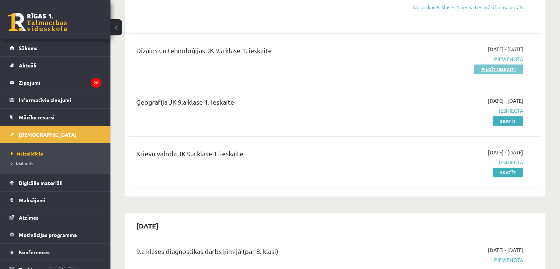
click at [501, 69] on link "Pildīt ieskaiti" at bounding box center [498, 69] width 49 height 10
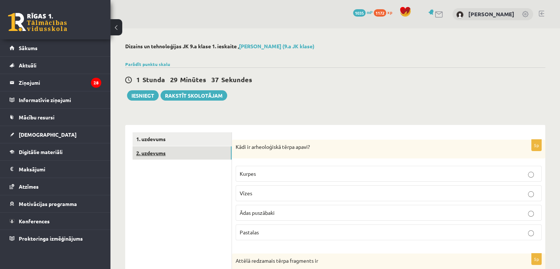
click at [169, 151] on link "2. uzdevums" at bounding box center [182, 153] width 99 height 14
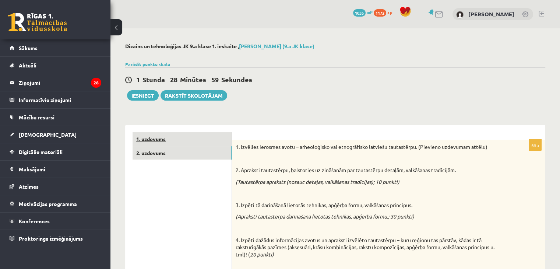
click at [165, 139] on link "1. uzdevums" at bounding box center [182, 139] width 99 height 14
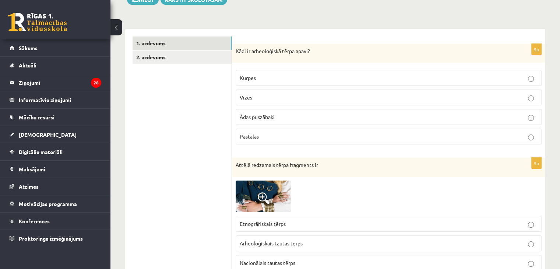
scroll to position [99, 0]
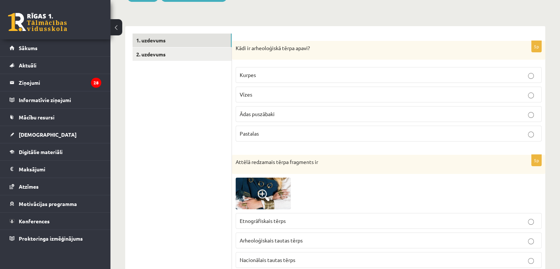
click at [262, 192] on span at bounding box center [264, 195] width 12 height 12
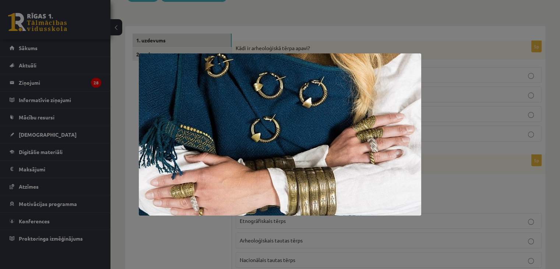
click at [510, 27] on div at bounding box center [280, 134] width 560 height 269
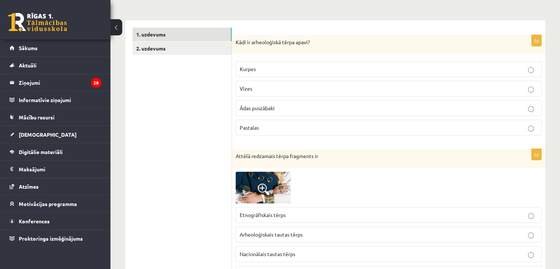
scroll to position [100, 0]
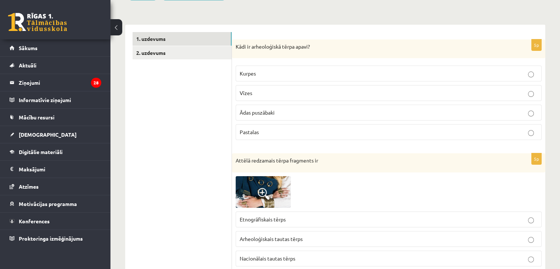
click at [534, 133] on p "Pastalas" at bounding box center [389, 132] width 298 height 8
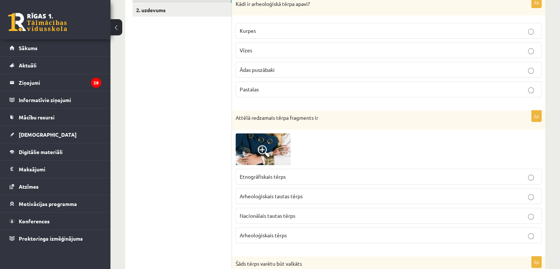
scroll to position [171, 0]
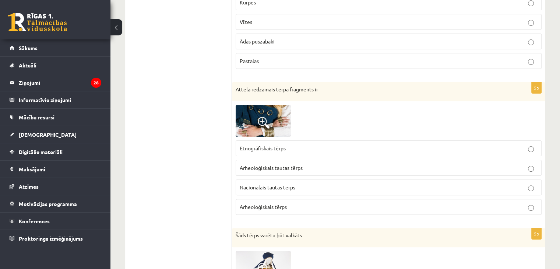
click at [276, 127] on img at bounding box center [263, 121] width 55 height 32
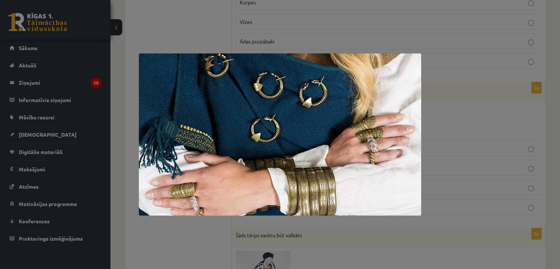
click at [458, 132] on div at bounding box center [280, 134] width 560 height 269
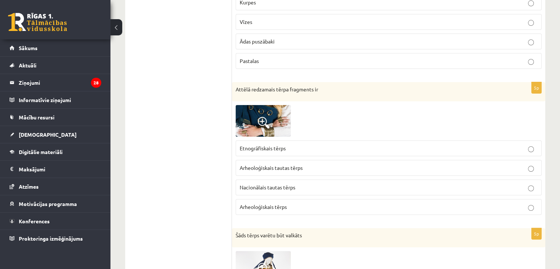
click at [279, 116] on img at bounding box center [263, 121] width 55 height 32
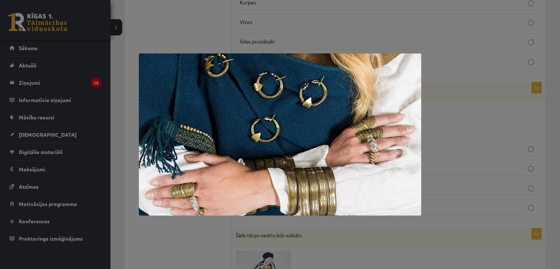
click at [481, 120] on div at bounding box center [280, 134] width 560 height 269
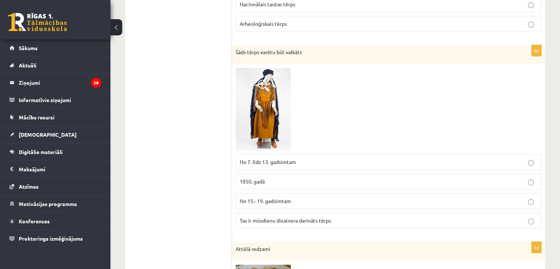
scroll to position [345, 0]
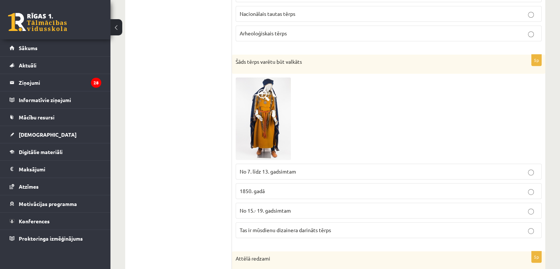
click at [263, 111] on img at bounding box center [263, 118] width 55 height 83
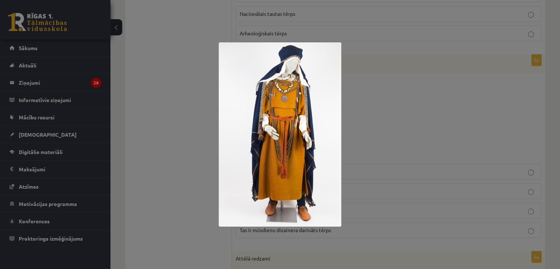
click at [303, 111] on img at bounding box center [280, 134] width 123 height 184
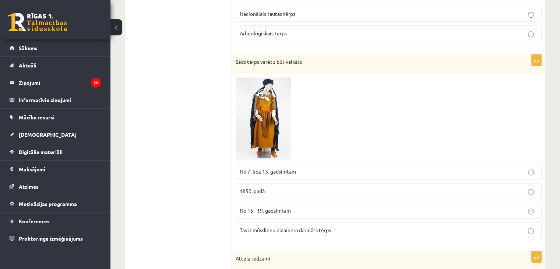
click at [272, 119] on img at bounding box center [263, 118] width 55 height 83
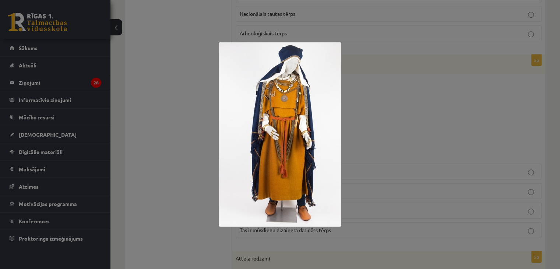
click at [407, 110] on div at bounding box center [280, 134] width 560 height 269
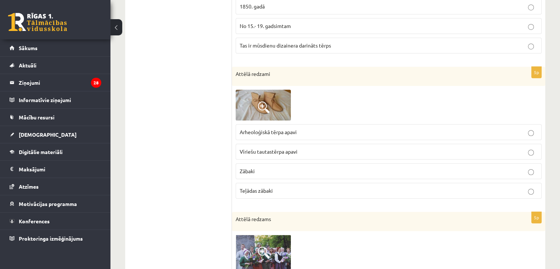
scroll to position [538, 0]
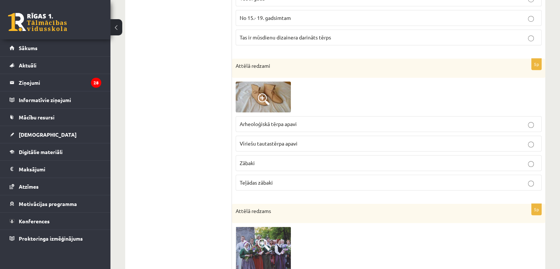
click at [284, 99] on img at bounding box center [263, 96] width 55 height 31
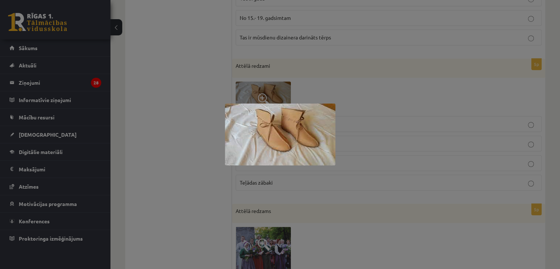
click at [171, 119] on div at bounding box center [280, 134] width 560 height 269
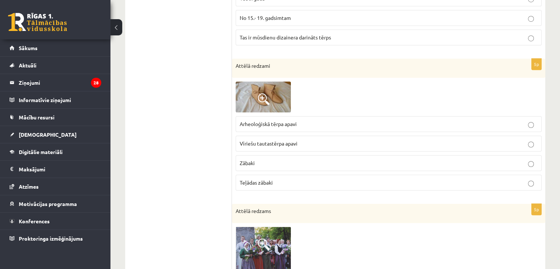
click at [280, 122] on span "Arheoloģiskā tērpa apavi" at bounding box center [268, 123] width 57 height 7
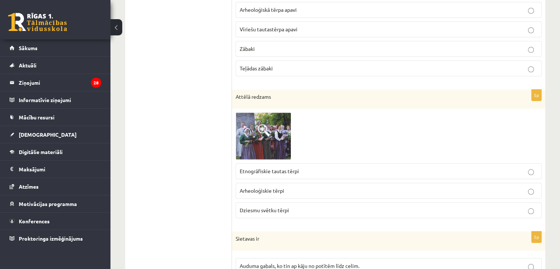
scroll to position [666, 0]
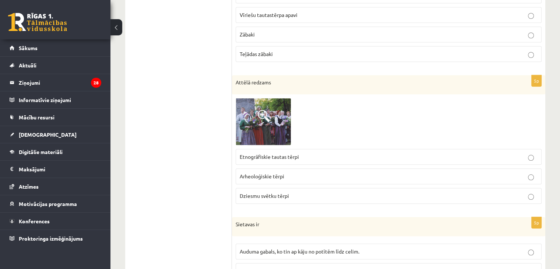
click at [271, 126] on img at bounding box center [263, 122] width 55 height 48
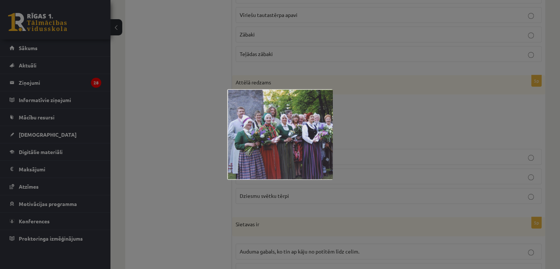
click at [135, 151] on div at bounding box center [280, 134] width 560 height 269
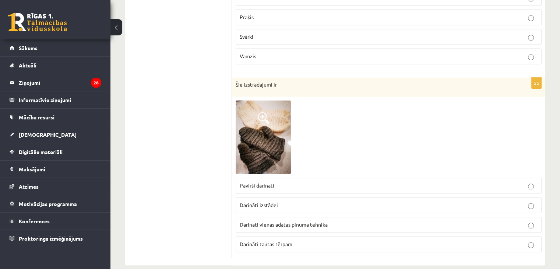
scroll to position [1098, 0]
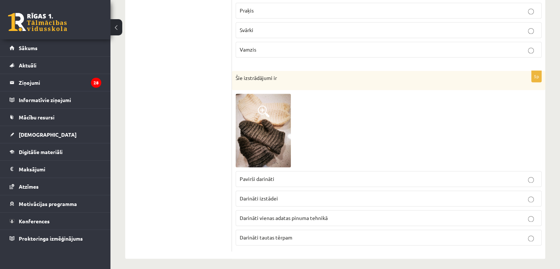
click at [267, 142] on img at bounding box center [263, 131] width 55 height 74
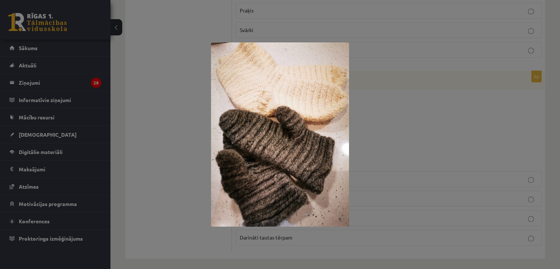
click at [174, 131] on div at bounding box center [280, 134] width 560 height 269
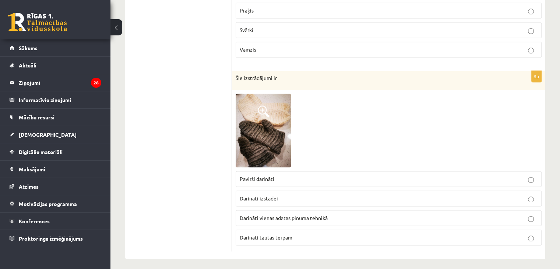
click at [267, 148] on img at bounding box center [263, 131] width 55 height 74
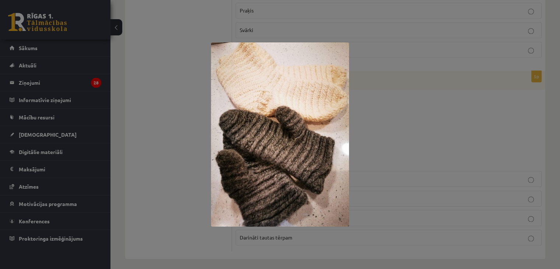
click at [180, 121] on div at bounding box center [280, 134] width 560 height 269
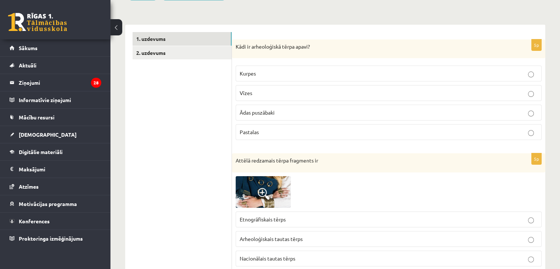
scroll to position [102, 0]
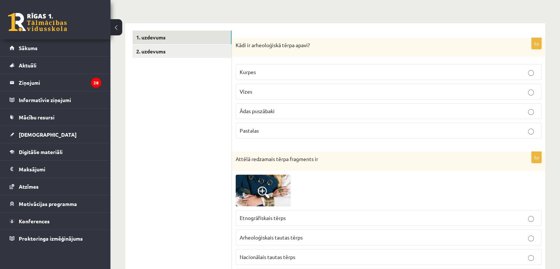
click at [264, 184] on img at bounding box center [263, 191] width 55 height 32
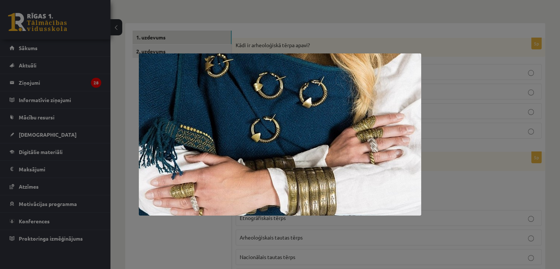
click at [205, 242] on div at bounding box center [280, 134] width 560 height 269
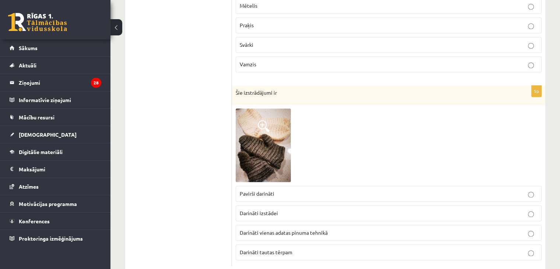
scroll to position [1098, 0]
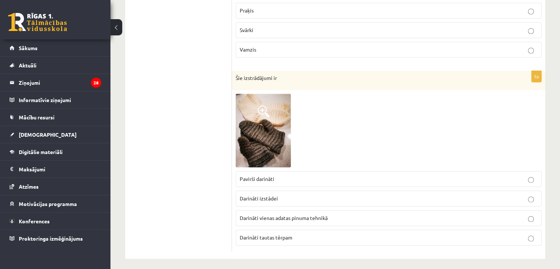
click at [274, 154] on img at bounding box center [263, 131] width 55 height 74
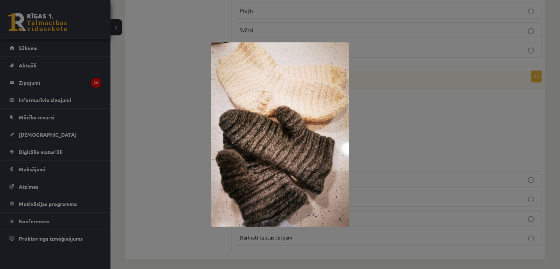
click at [481, 115] on div at bounding box center [280, 134] width 560 height 269
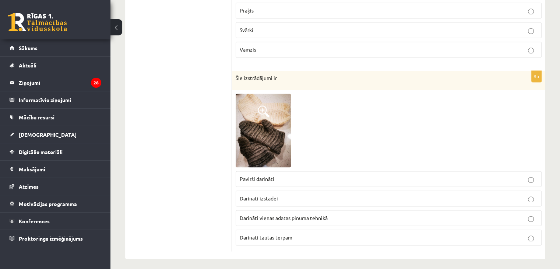
click at [528, 216] on p "Darināti vienas adatas pinuma tehnikā" at bounding box center [389, 218] width 298 height 8
click at [266, 124] on img at bounding box center [263, 131] width 55 height 74
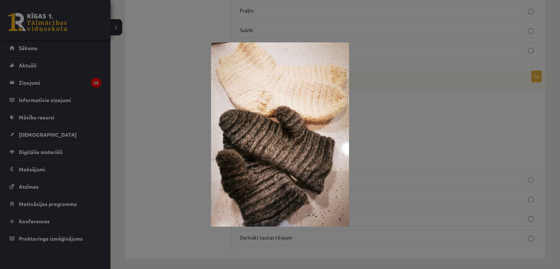
click at [409, 116] on div at bounding box center [280, 134] width 560 height 269
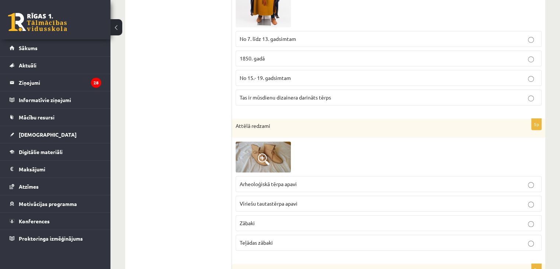
scroll to position [0, 0]
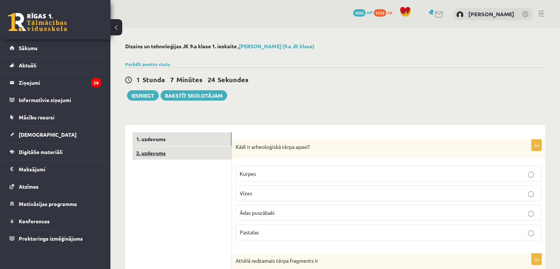
click at [183, 151] on link "2. uzdevums" at bounding box center [182, 153] width 99 height 14
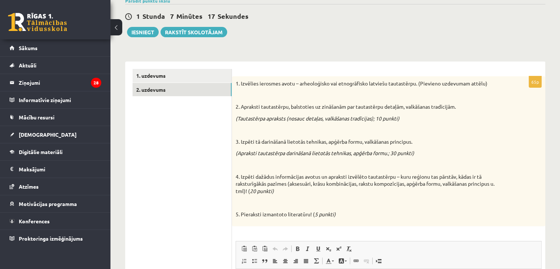
scroll to position [65, 0]
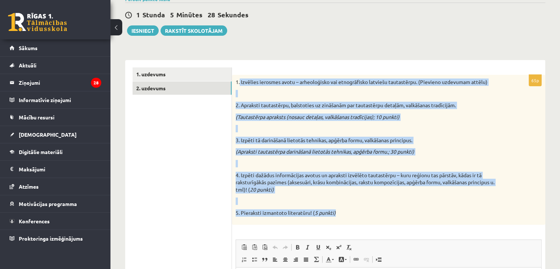
drag, startPoint x: 240, startPoint y: 84, endPoint x: 358, endPoint y: 217, distance: 178.8
click at [358, 217] on div "1. Izvēlies ierosmes avotu – arheoloģisko vai etnogrāfisko latviešu tautastērpu…" at bounding box center [389, 150] width 314 height 150
copy div "Izvēlies ierosmes avotu – arheoloģisko vai etnogrāfisko latviešu tautastērpu. (…"
click at [427, 216] on p "5. Pieraksti izmantoto literatūru! ( 5 punkti)" at bounding box center [370, 212] width 269 height 7
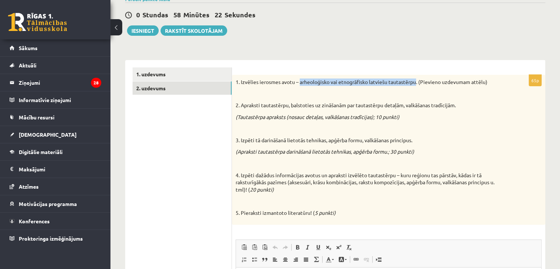
drag, startPoint x: 299, startPoint y: 81, endPoint x: 418, endPoint y: 80, distance: 118.7
click at [418, 80] on p "1. Izvēlies ierosmes avotu – arheoloģisko vai etnogrāfisko latviešu tautastērpu…" at bounding box center [370, 81] width 269 height 7
copy p "arheoloģisko vai etnogrāfisko latviešu tautastērpu"
click at [497, 141] on p "3. Izpēti tā darināšanā lietotās tehnikas, apģērba formu, valkāšanas principus." at bounding box center [370, 140] width 269 height 7
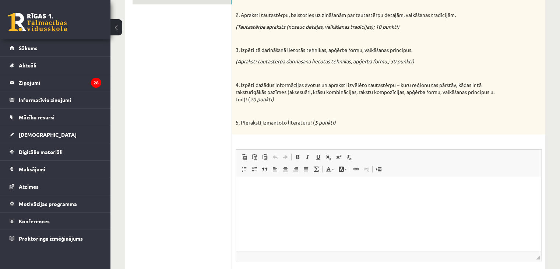
scroll to position [160, 0]
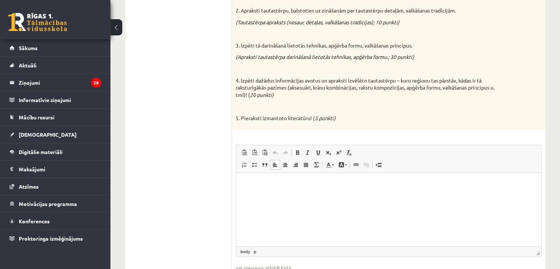
click at [308, 185] on p "Визуальный текстовый редактор, wiswyg-editor-user-answer-47434052325000" at bounding box center [389, 184] width 291 height 8
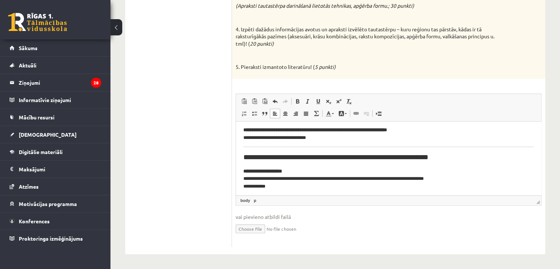
scroll to position [25, 0]
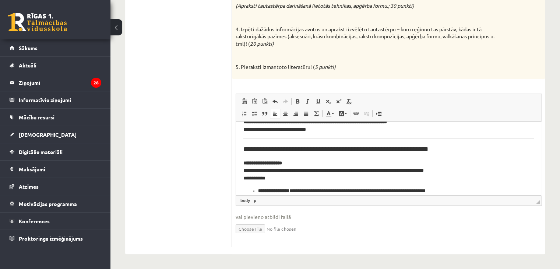
click at [252, 148] on h2 "**********" at bounding box center [386, 148] width 285 height 8
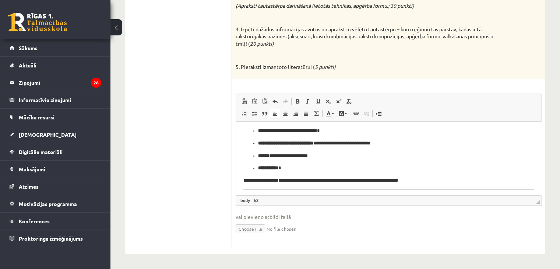
scroll to position [202, 0]
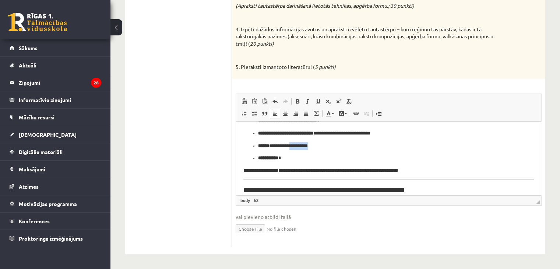
drag, startPoint x: 296, startPoint y: 146, endPoint x: 314, endPoint y: 149, distance: 18.7
click at [314, 149] on p "**********" at bounding box center [386, 146] width 256 height 8
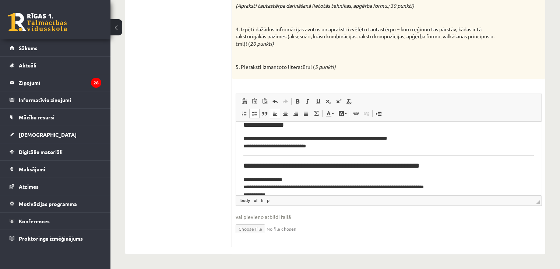
scroll to position [0, 0]
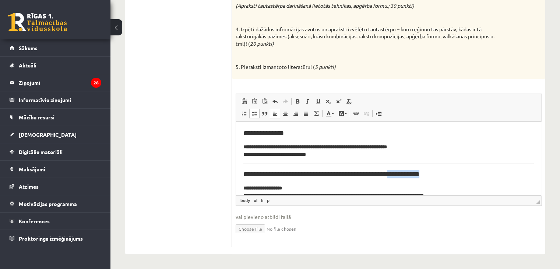
drag, startPoint x: 400, startPoint y: 171, endPoint x: 438, endPoint y: 175, distance: 38.1
click at [438, 175] on h2 "**********" at bounding box center [386, 174] width 285 height 8
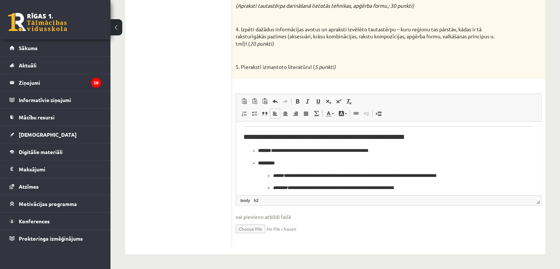
scroll to position [260, 0]
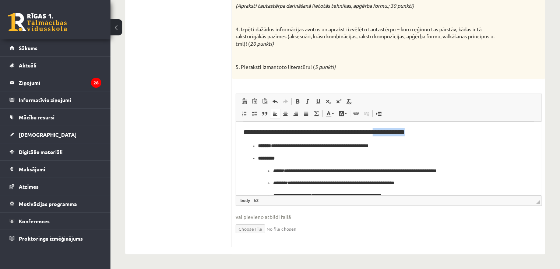
drag, startPoint x: 392, startPoint y: 132, endPoint x: 428, endPoint y: 134, distance: 35.4
click at [428, 134] on h2 "**********" at bounding box center [386, 131] width 285 height 8
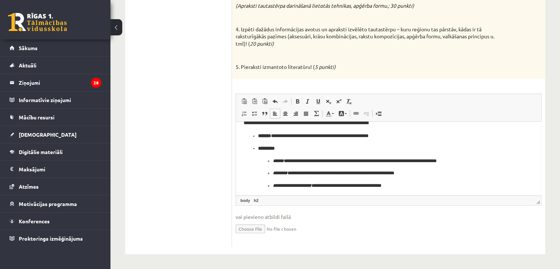
scroll to position [260, 0]
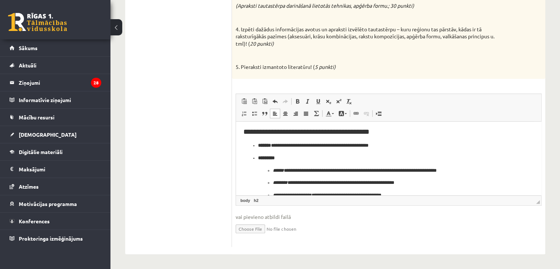
click at [251, 132] on h2 "**********" at bounding box center [386, 131] width 285 height 8
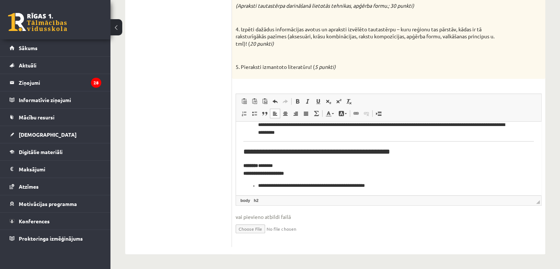
scroll to position [398, 0]
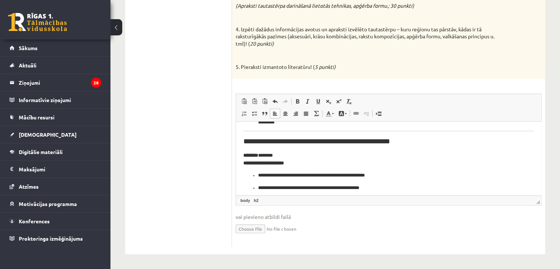
click at [250, 141] on h2 "**********" at bounding box center [386, 141] width 285 height 8
drag, startPoint x: 367, startPoint y: 145, endPoint x: 404, endPoint y: 150, distance: 36.8
drag, startPoint x: 366, startPoint y: 143, endPoint x: 400, endPoint y: 145, distance: 33.6
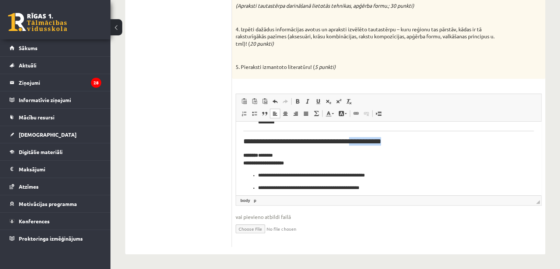
click at [400, 145] on h2 "**********" at bounding box center [386, 141] width 285 height 8
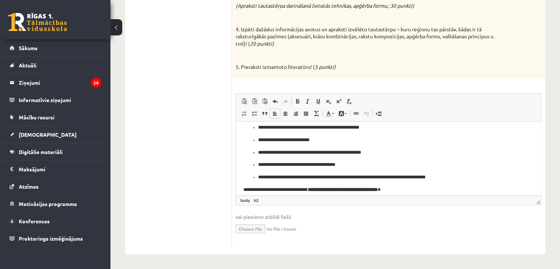
scroll to position [465, 0]
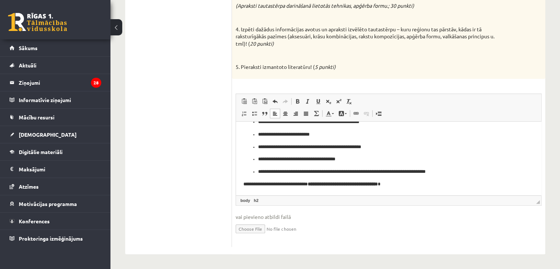
drag, startPoint x: 540, startPoint y: 176, endPoint x: 779, endPoint y: 310, distance: 274.1
click at [431, 184] on p "**********" at bounding box center [386, 184] width 285 height 8
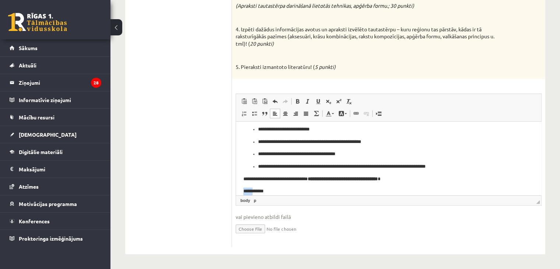
scroll to position [478, 0]
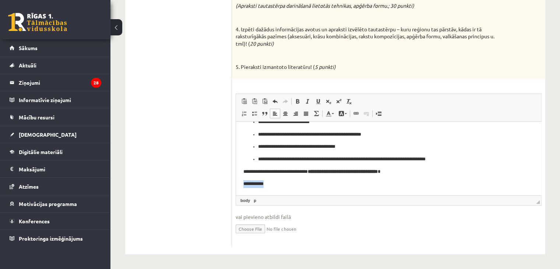
drag, startPoint x: 242, startPoint y: 192, endPoint x: 282, endPoint y: 196, distance: 39.6
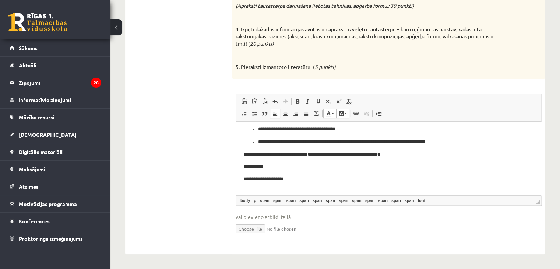
scroll to position [510, 0]
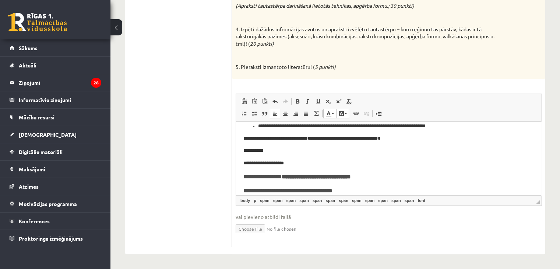
click at [275, 165] on p "**********" at bounding box center [386, 163] width 285 height 8
click at [275, 163] on p "**********" at bounding box center [386, 163] width 285 height 8
click at [276, 163] on p "**********" at bounding box center [386, 163] width 285 height 8
click at [289, 163] on p "**********" at bounding box center [386, 163] width 285 height 8
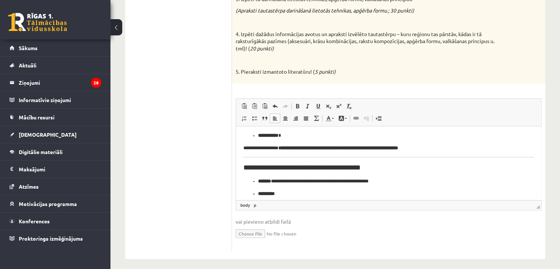
scroll to position [221, 0]
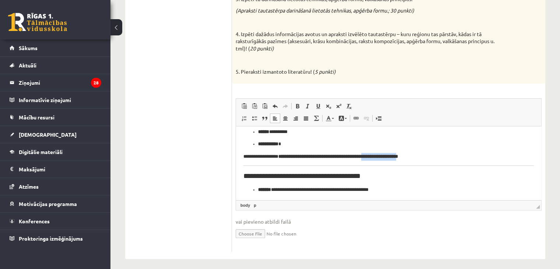
drag, startPoint x: 385, startPoint y: 157, endPoint x: 432, endPoint y: 159, distance: 46.5
click at [398, 158] on strong "**********" at bounding box center [339, 156] width 120 height 5
click at [447, 153] on p "**********" at bounding box center [386, 157] width 285 height 8
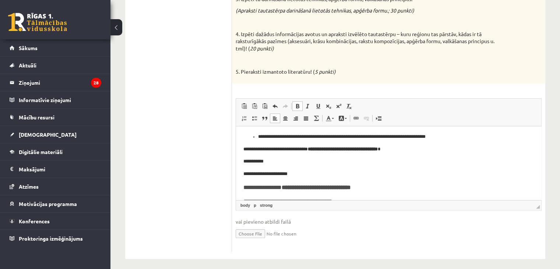
scroll to position [519, 0]
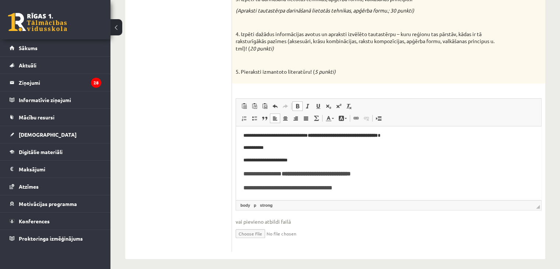
drag, startPoint x: 539, startPoint y: 159, endPoint x: 796, endPoint y: 318, distance: 302.0
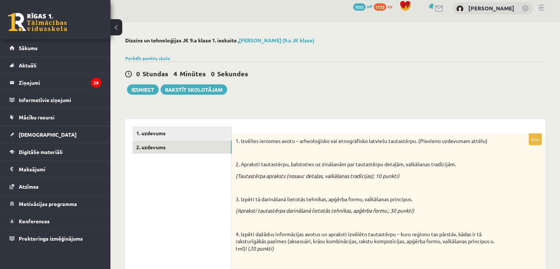
scroll to position [0, 0]
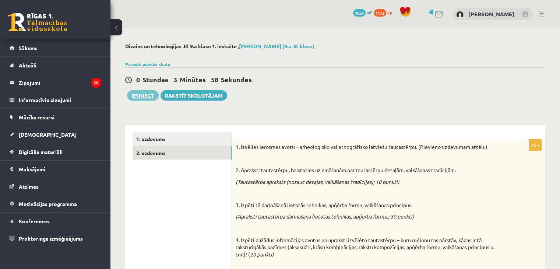
click at [137, 93] on button "Iesniegt" at bounding box center [143, 95] width 32 height 10
click at [178, 142] on link "1. uzdevums" at bounding box center [182, 139] width 99 height 14
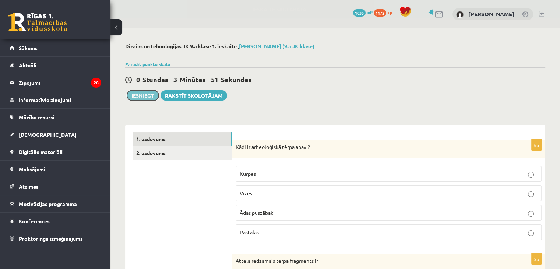
click at [143, 95] on button "Iesniegt" at bounding box center [143, 95] width 32 height 10
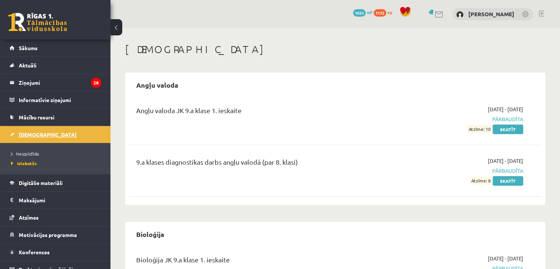
click at [34, 138] on link "[DEMOGRAPHIC_DATA]" at bounding box center [56, 134] width 92 height 17
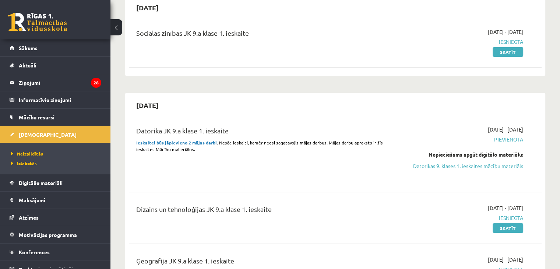
scroll to position [115, 0]
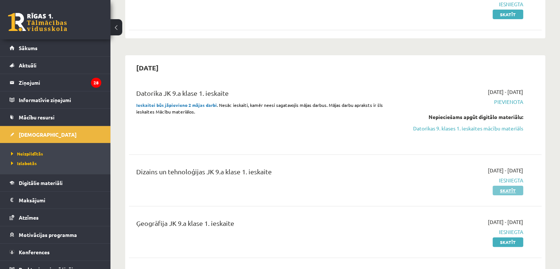
click at [504, 189] on link "Skatīt" at bounding box center [508, 191] width 31 height 10
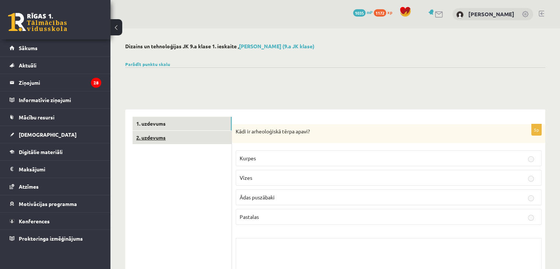
click at [207, 133] on link "2. uzdevums" at bounding box center [182, 138] width 99 height 14
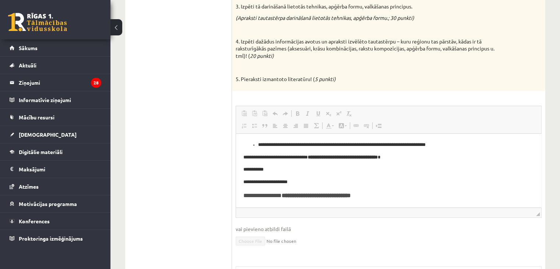
scroll to position [519, 0]
